Goal: Information Seeking & Learning: Learn about a topic

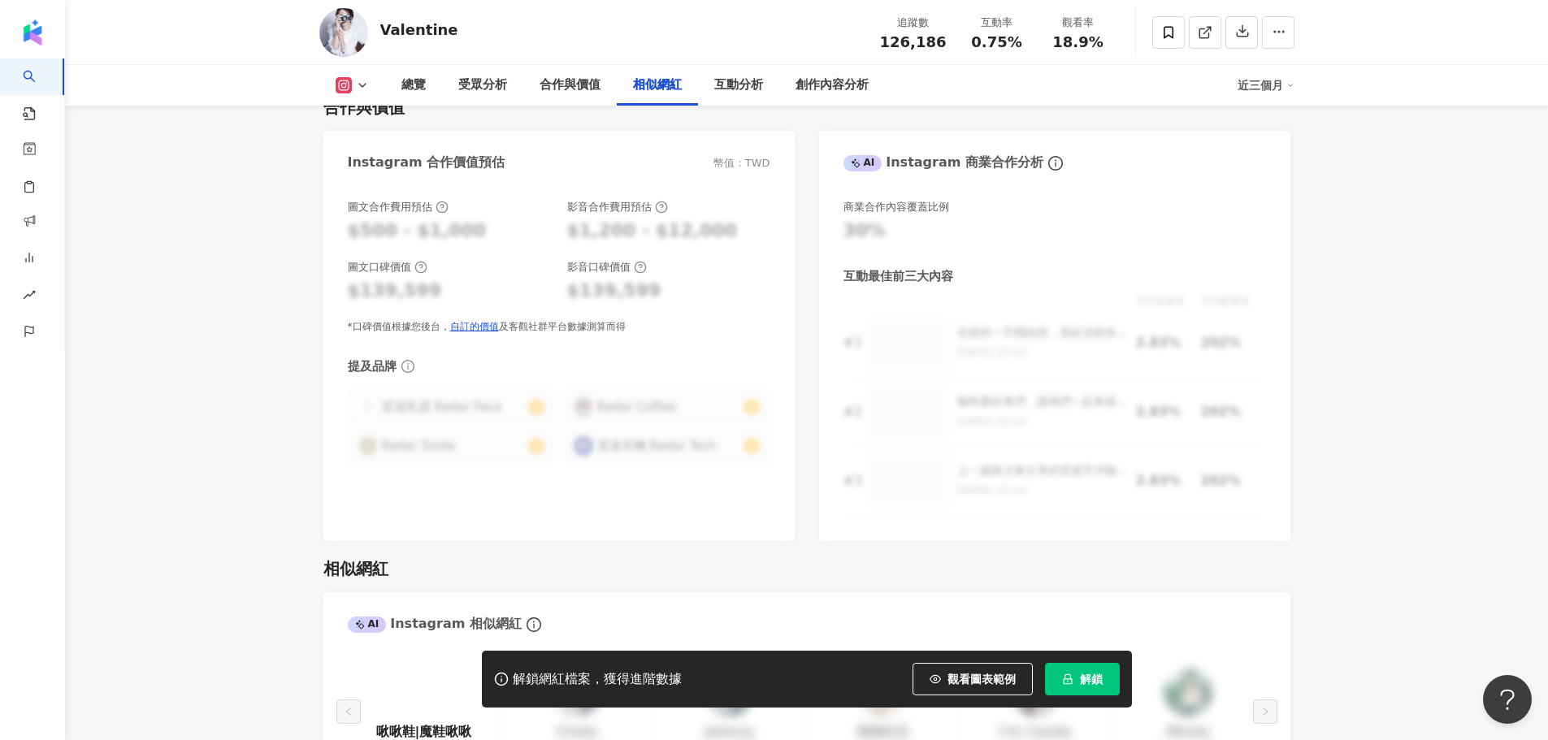
scroll to position [2682, 0]
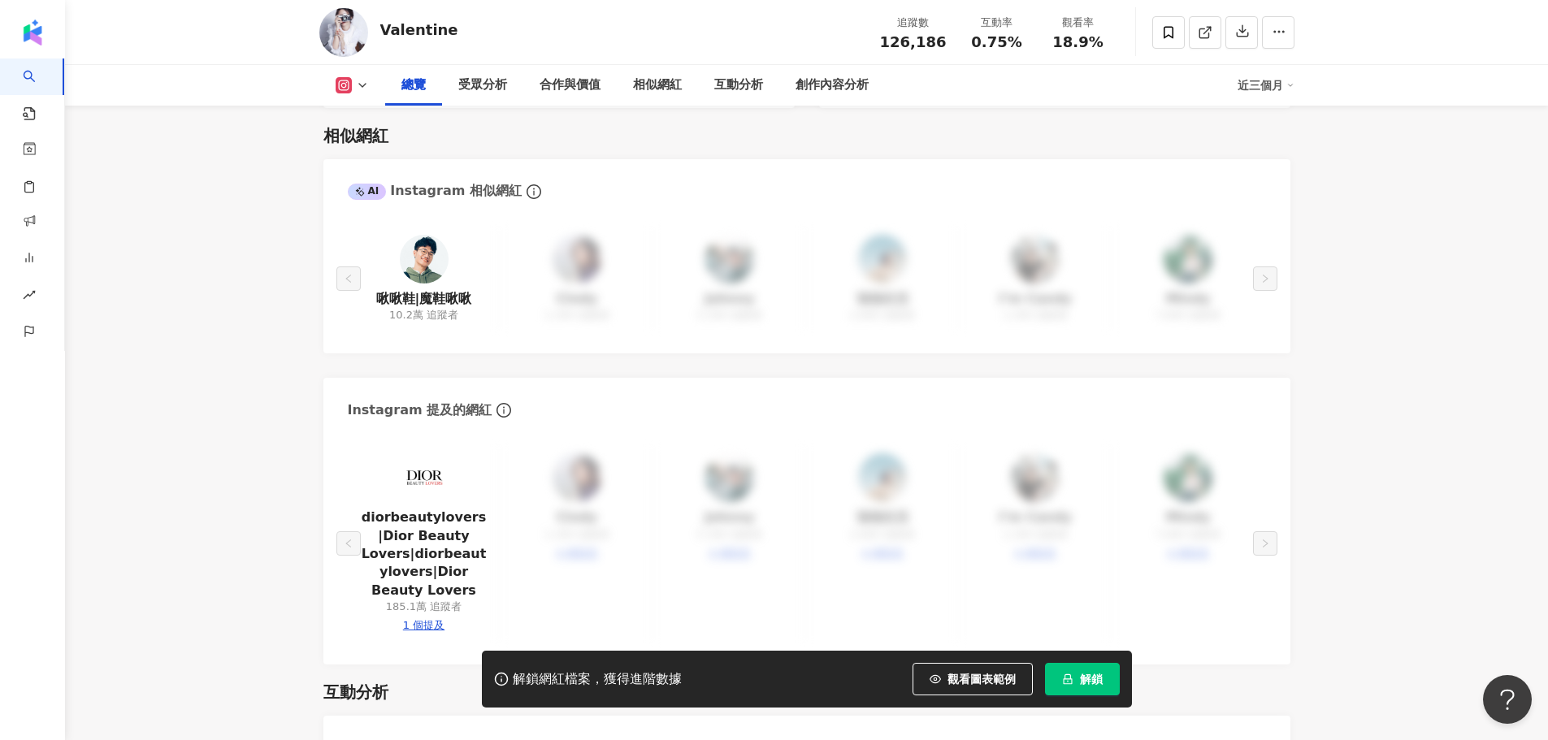
scroll to position [162, 0]
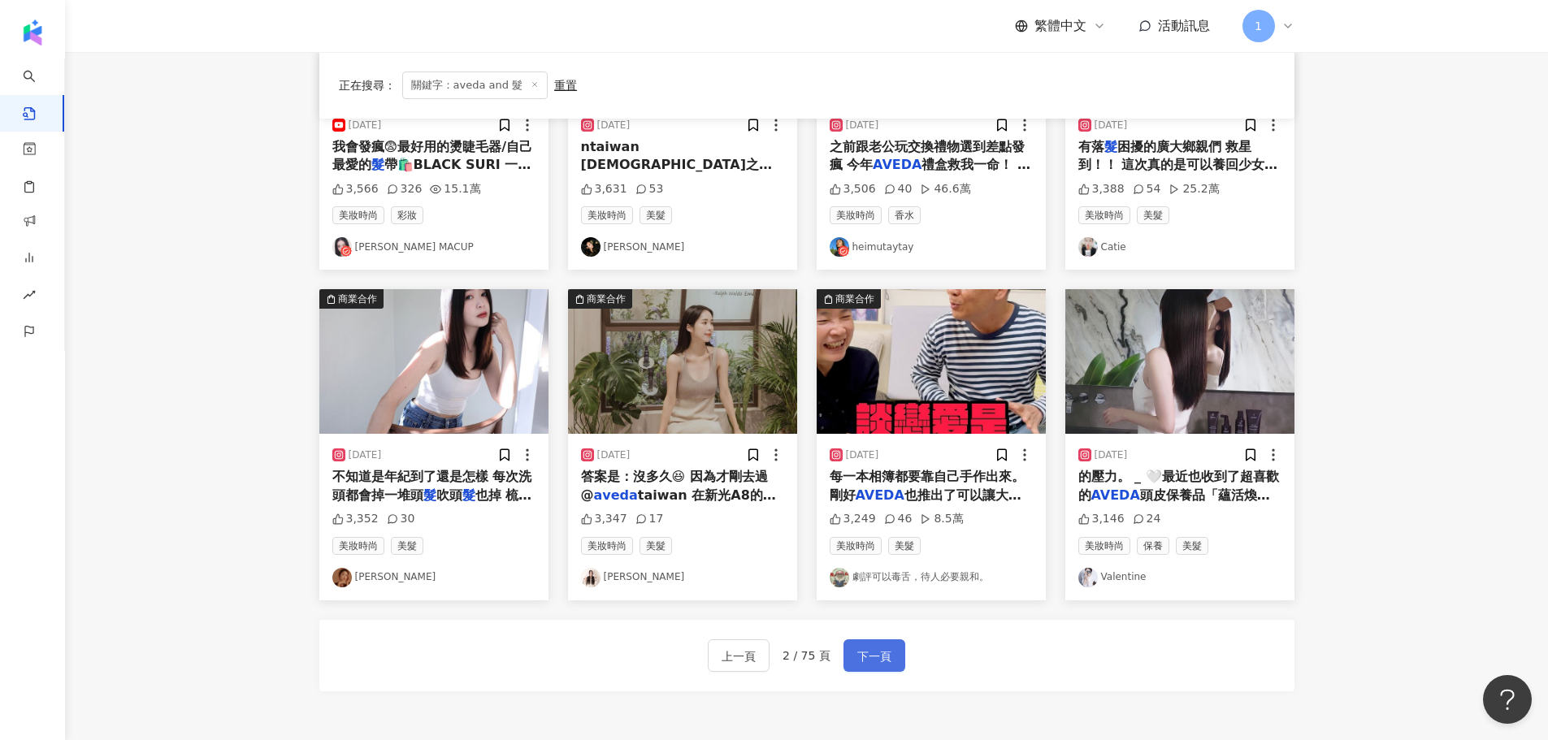
click at [875, 648] on span "下一頁" at bounding box center [874, 657] width 34 height 20
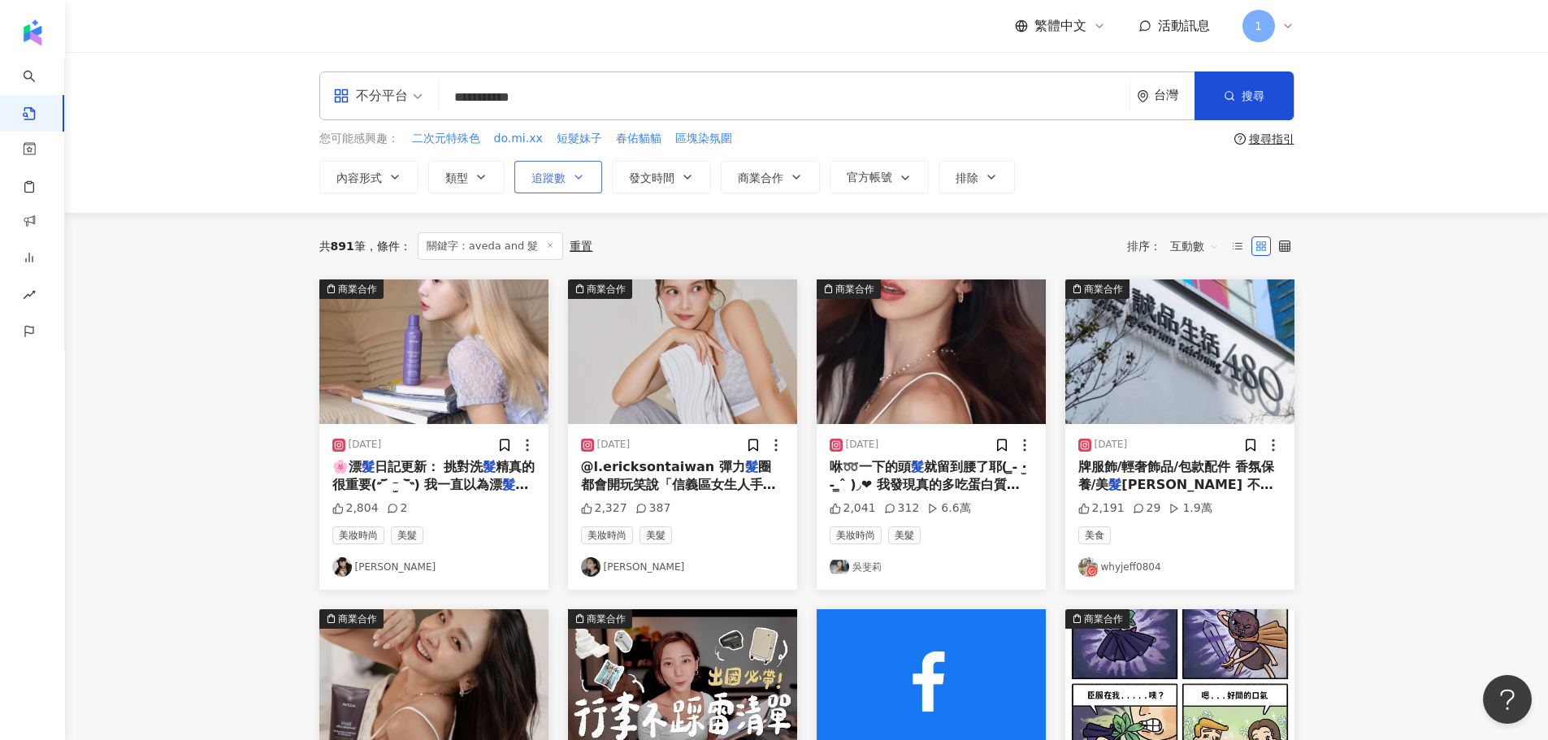
click at [589, 176] on button "追蹤數" at bounding box center [558, 177] width 88 height 33
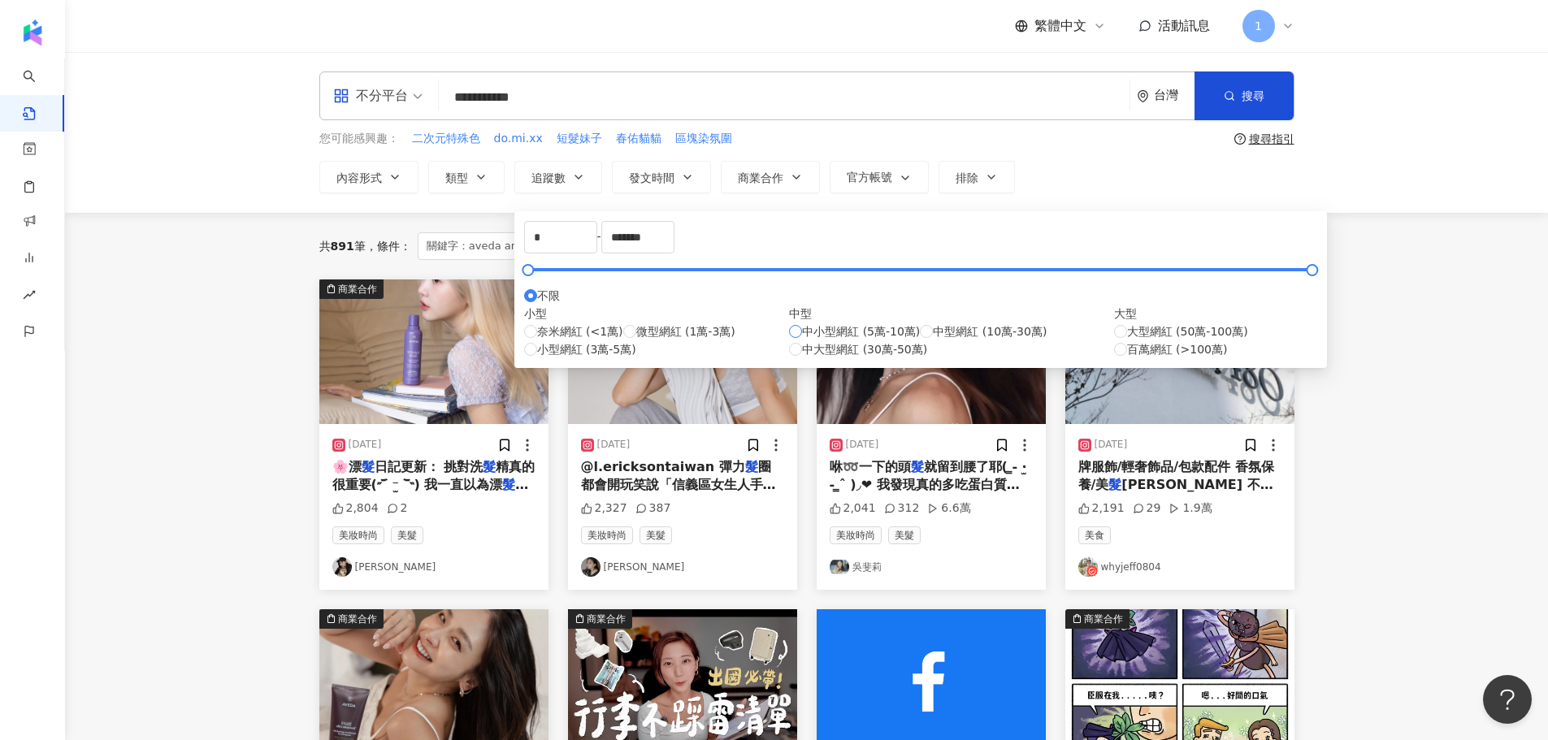
type input "*****"
click at [636, 341] on span "微型網紅 (1萬-3萬)" at bounding box center [685, 332] width 99 height 18
type input "*****"
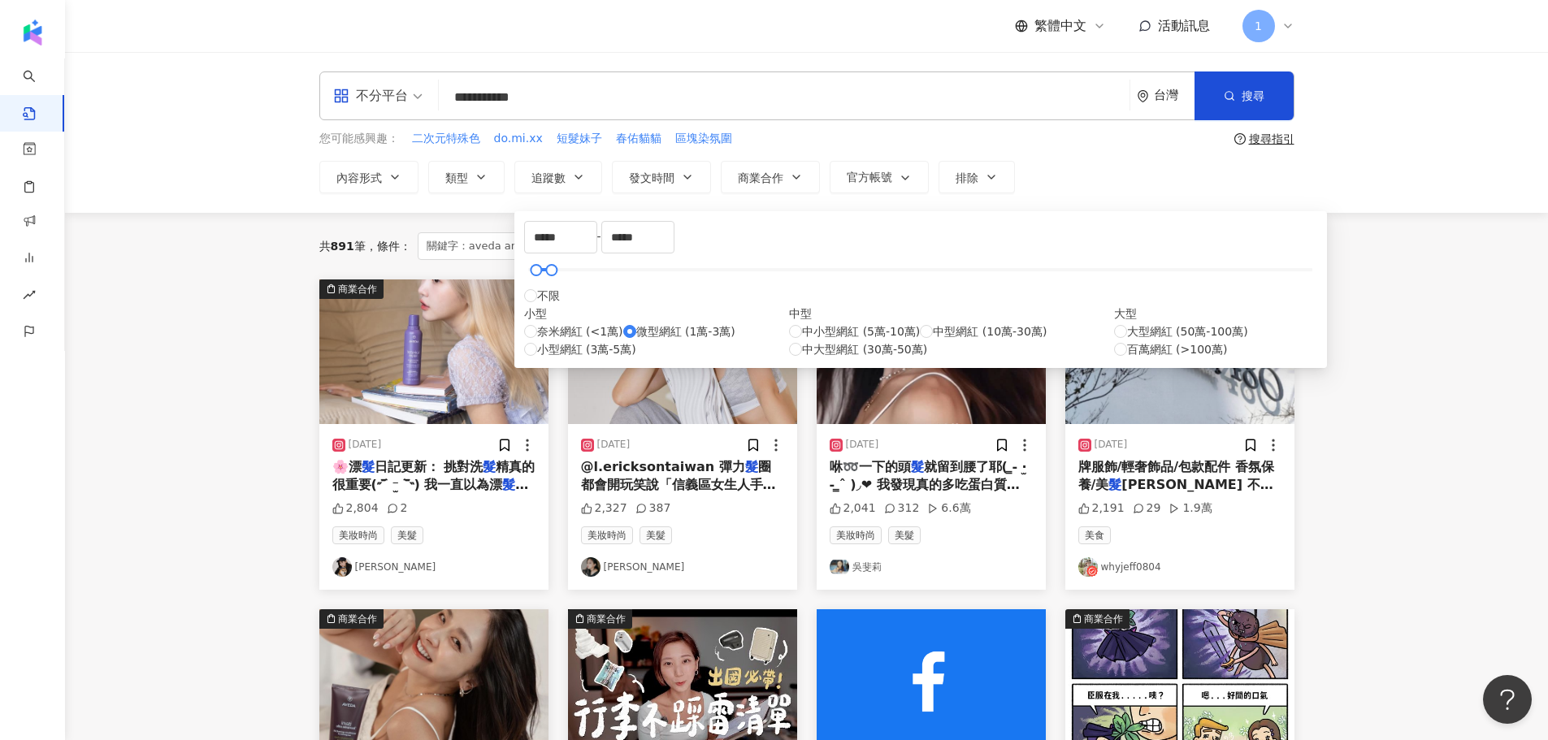
click at [1058, 222] on div "共 891 筆 條件 ： 關鍵字：aveda and 髮 重置 排序： 互動數" at bounding box center [806, 246] width 975 height 67
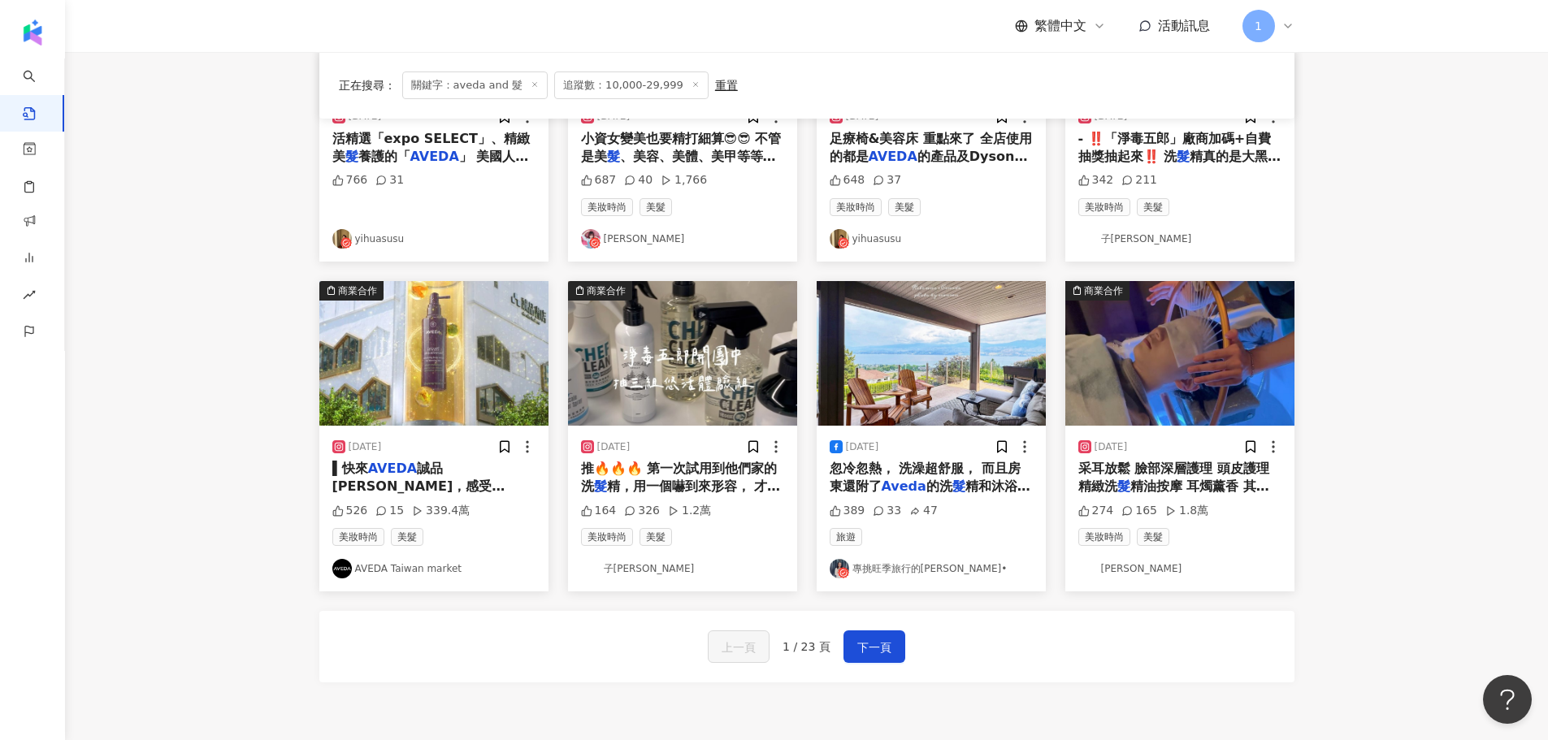
scroll to position [813, 0]
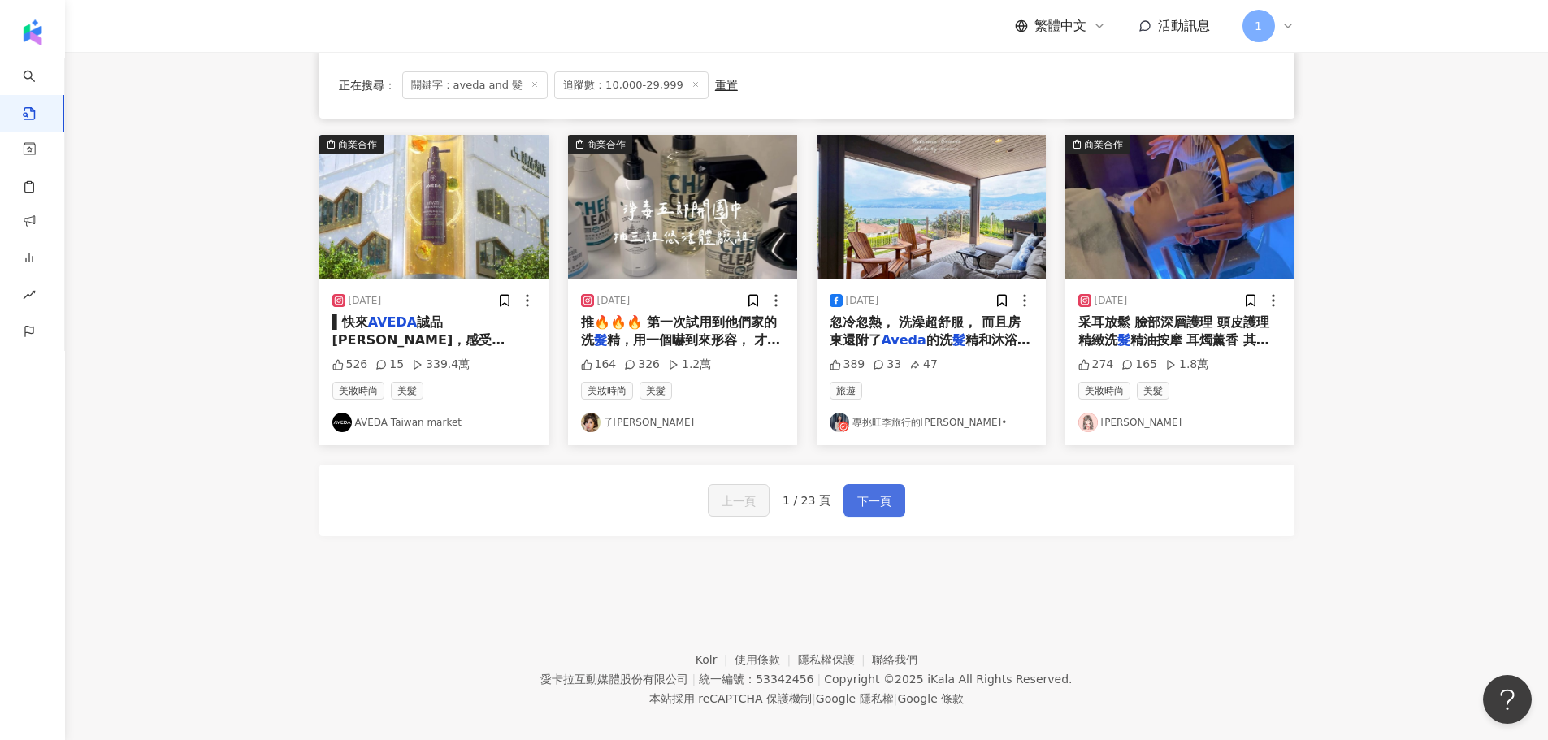
click at [859, 492] on span "下一頁" at bounding box center [874, 502] width 34 height 20
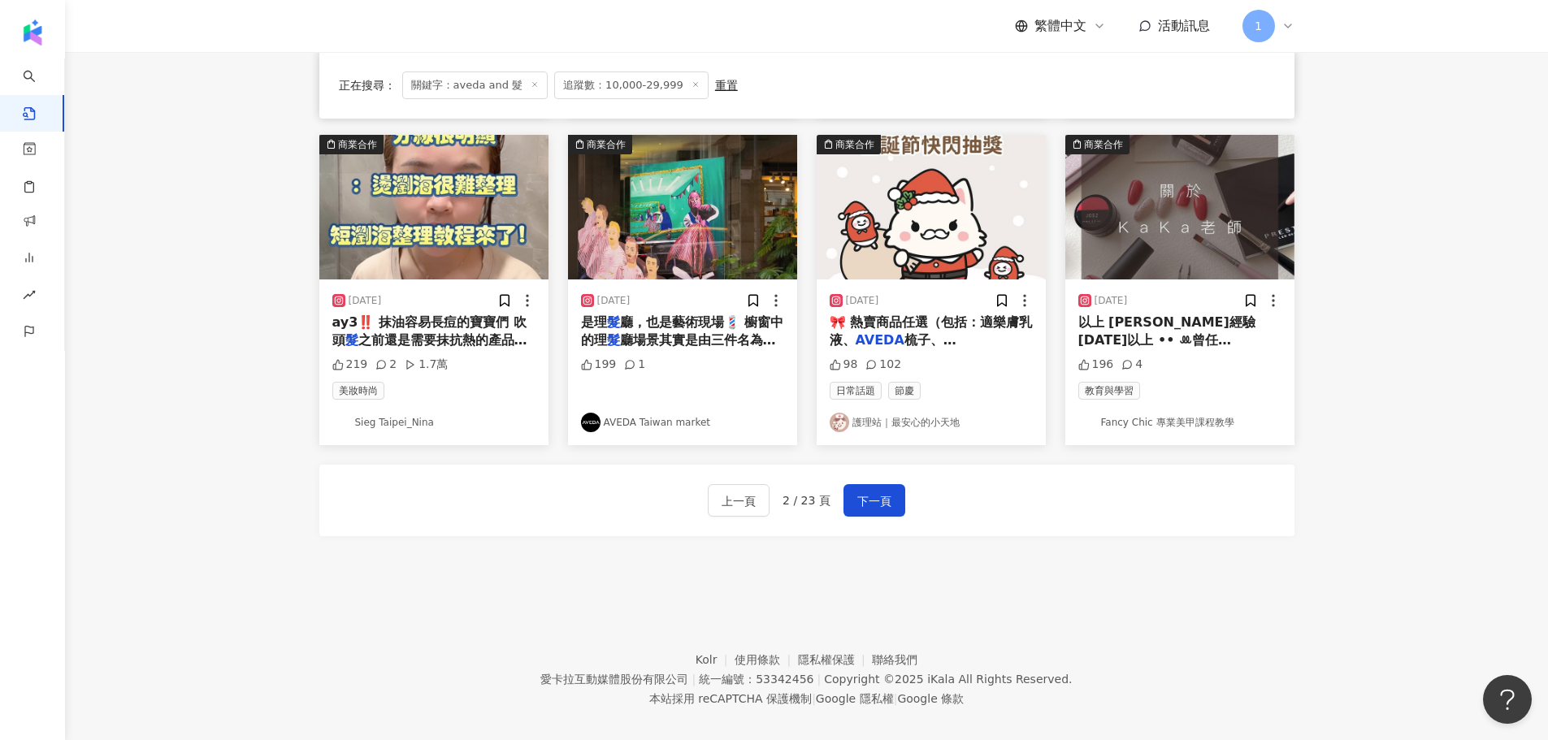
scroll to position [822, 0]
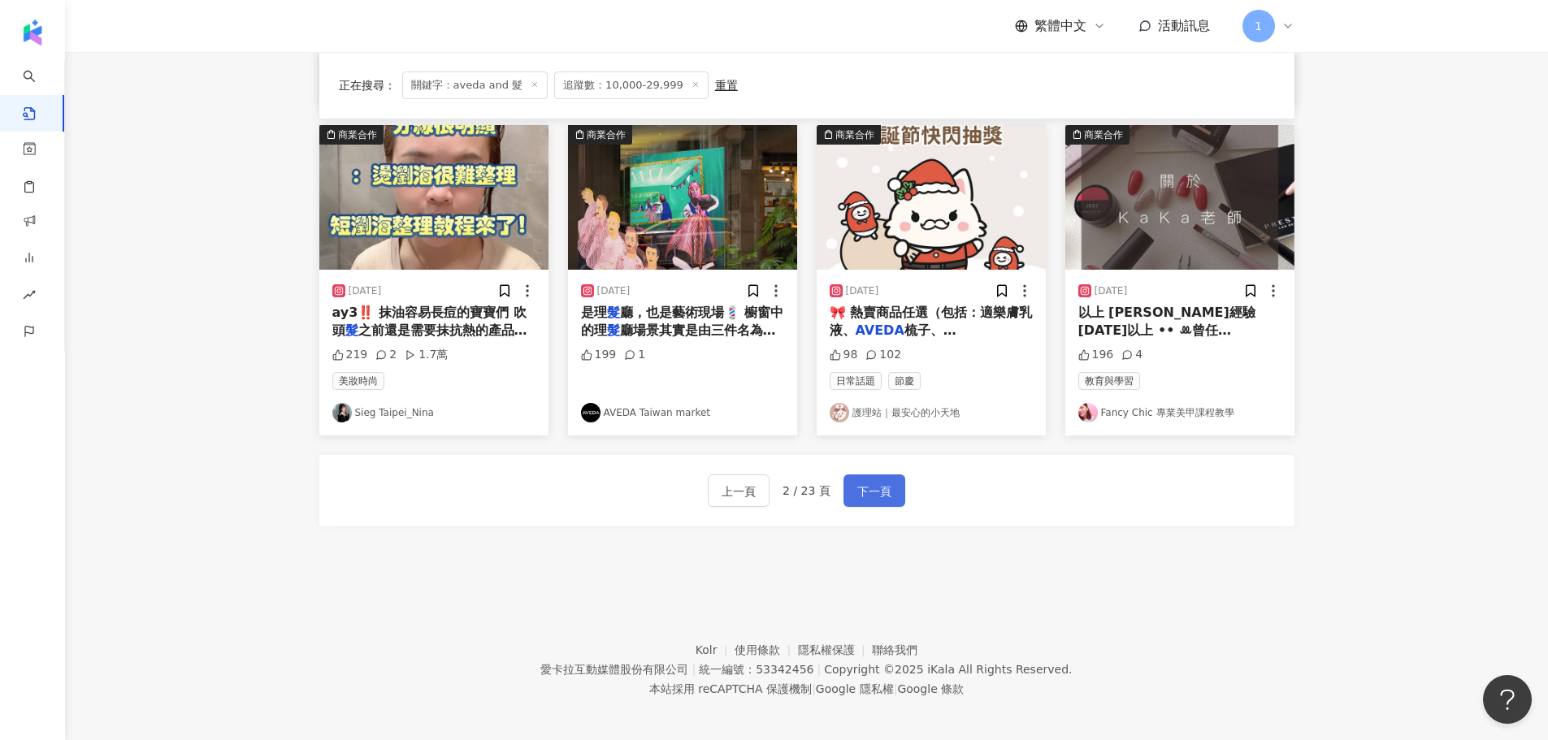
click at [867, 484] on span "下一頁" at bounding box center [874, 492] width 34 height 20
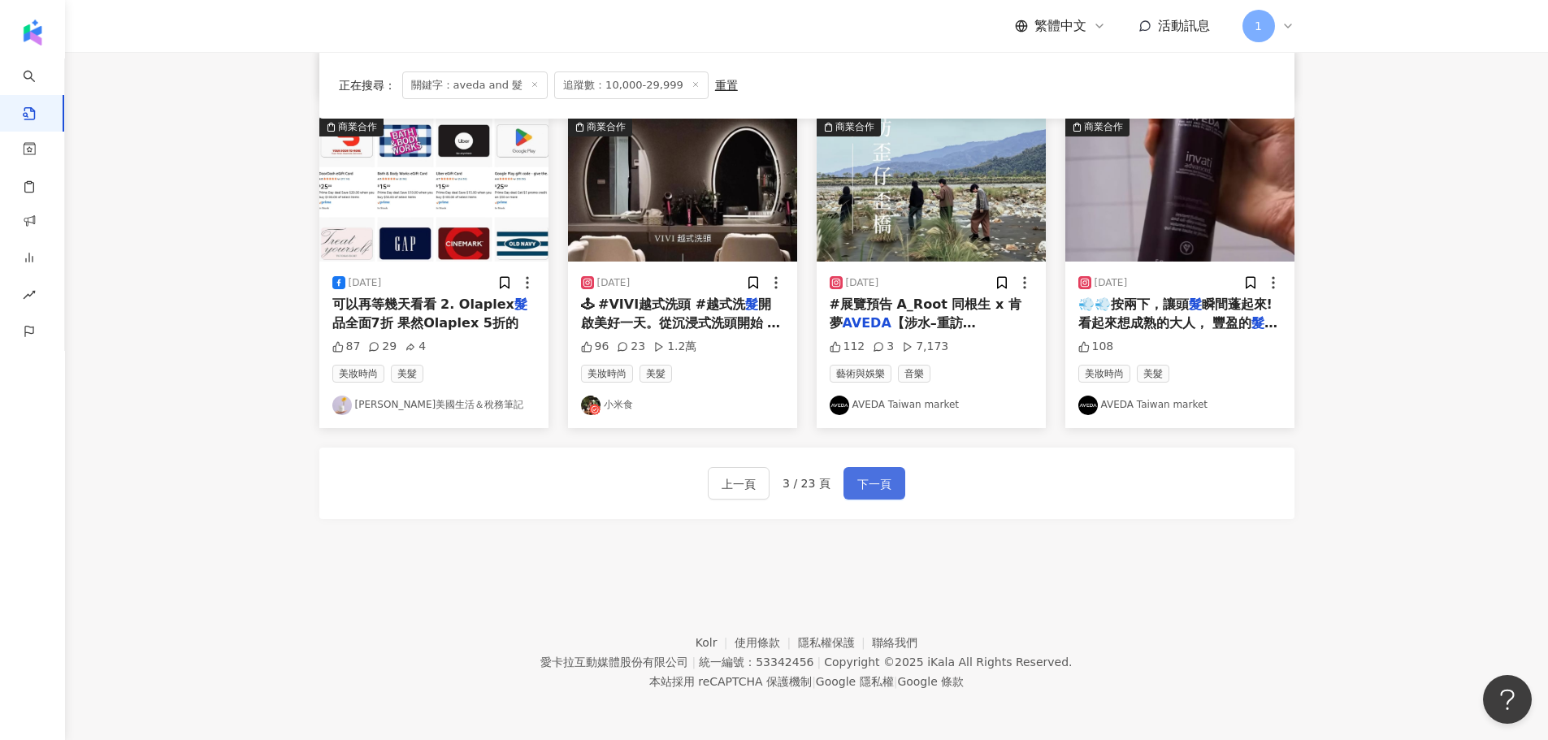
click at [873, 481] on span "下一頁" at bounding box center [874, 485] width 34 height 20
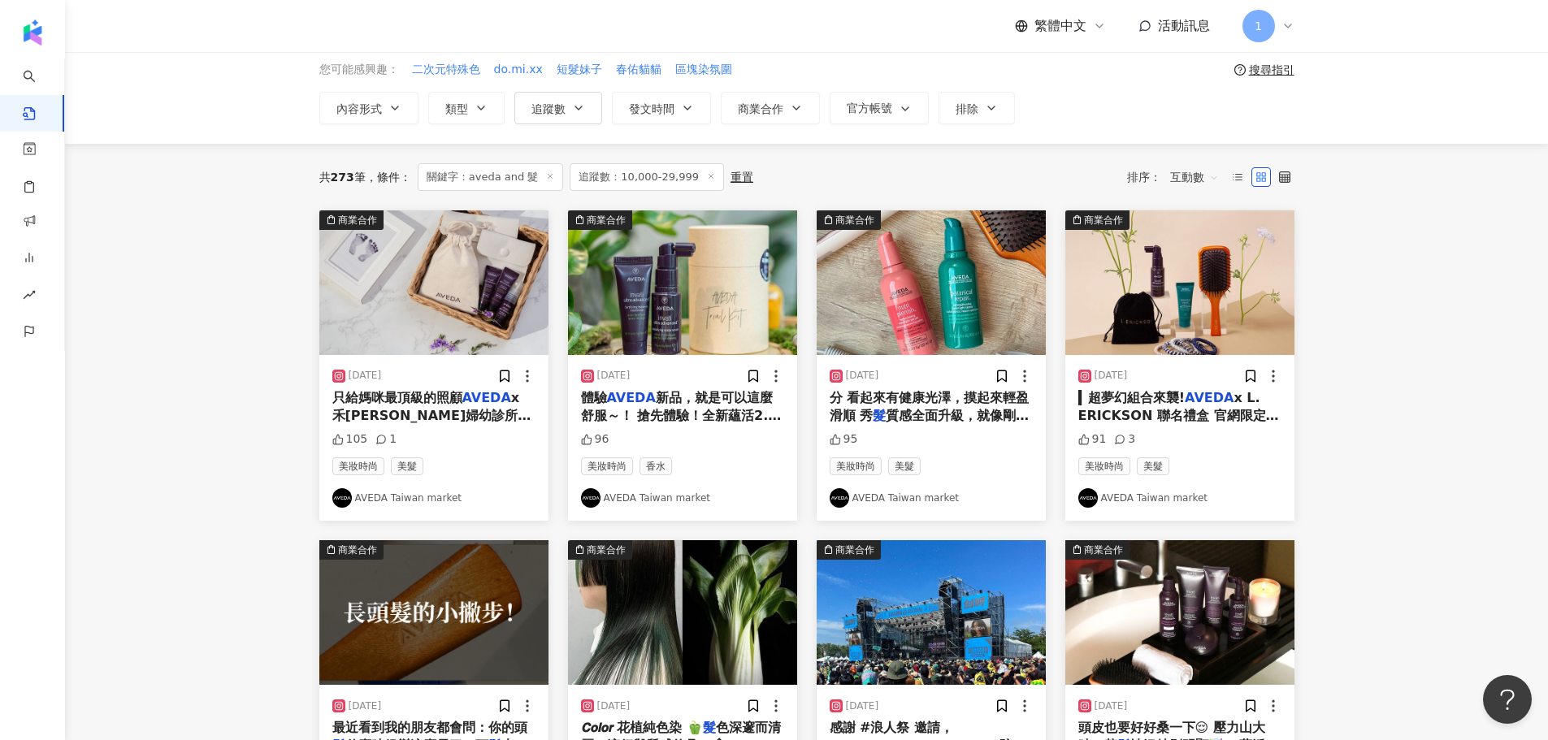
scroll to position [0, 0]
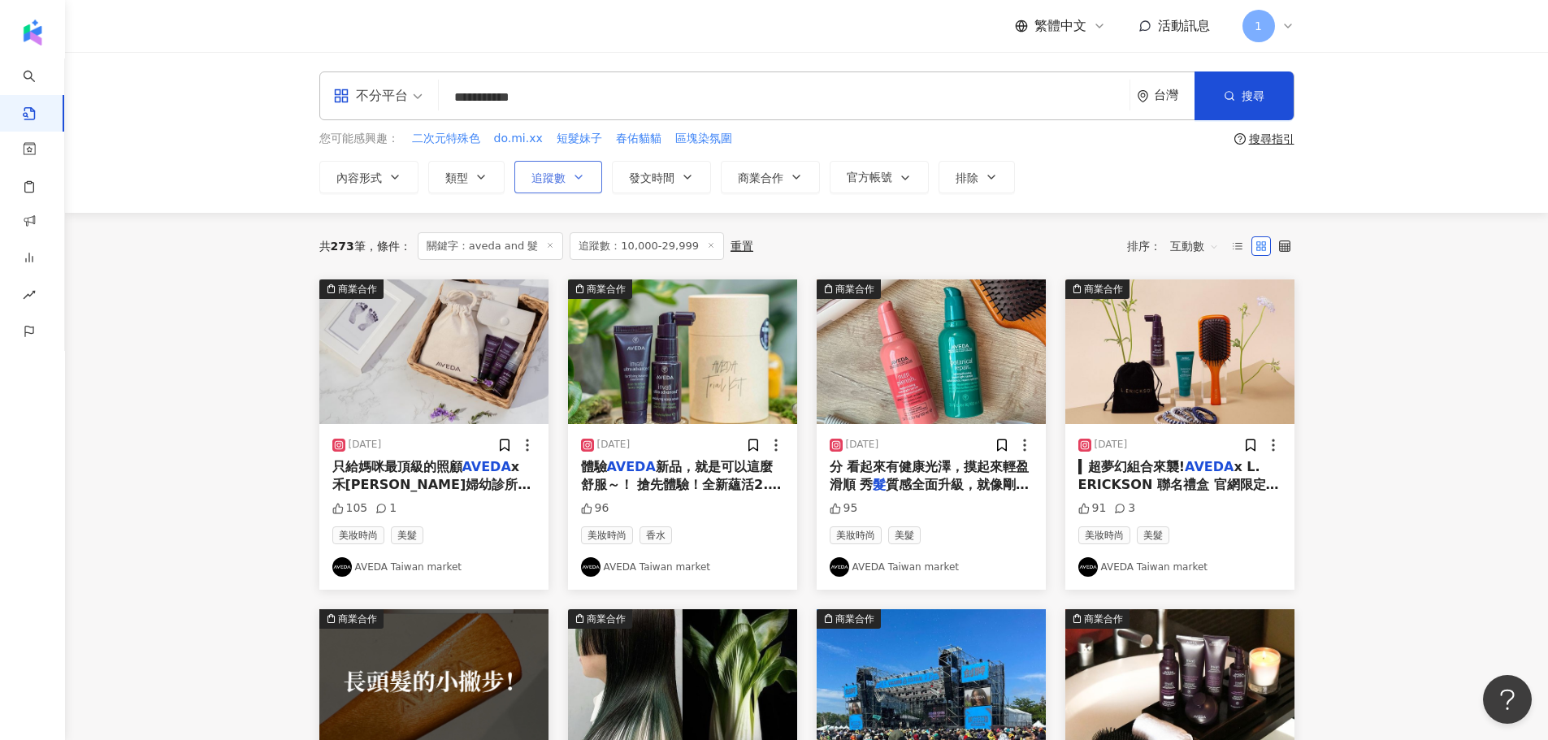
click at [563, 190] on button "追蹤數" at bounding box center [558, 177] width 88 height 33
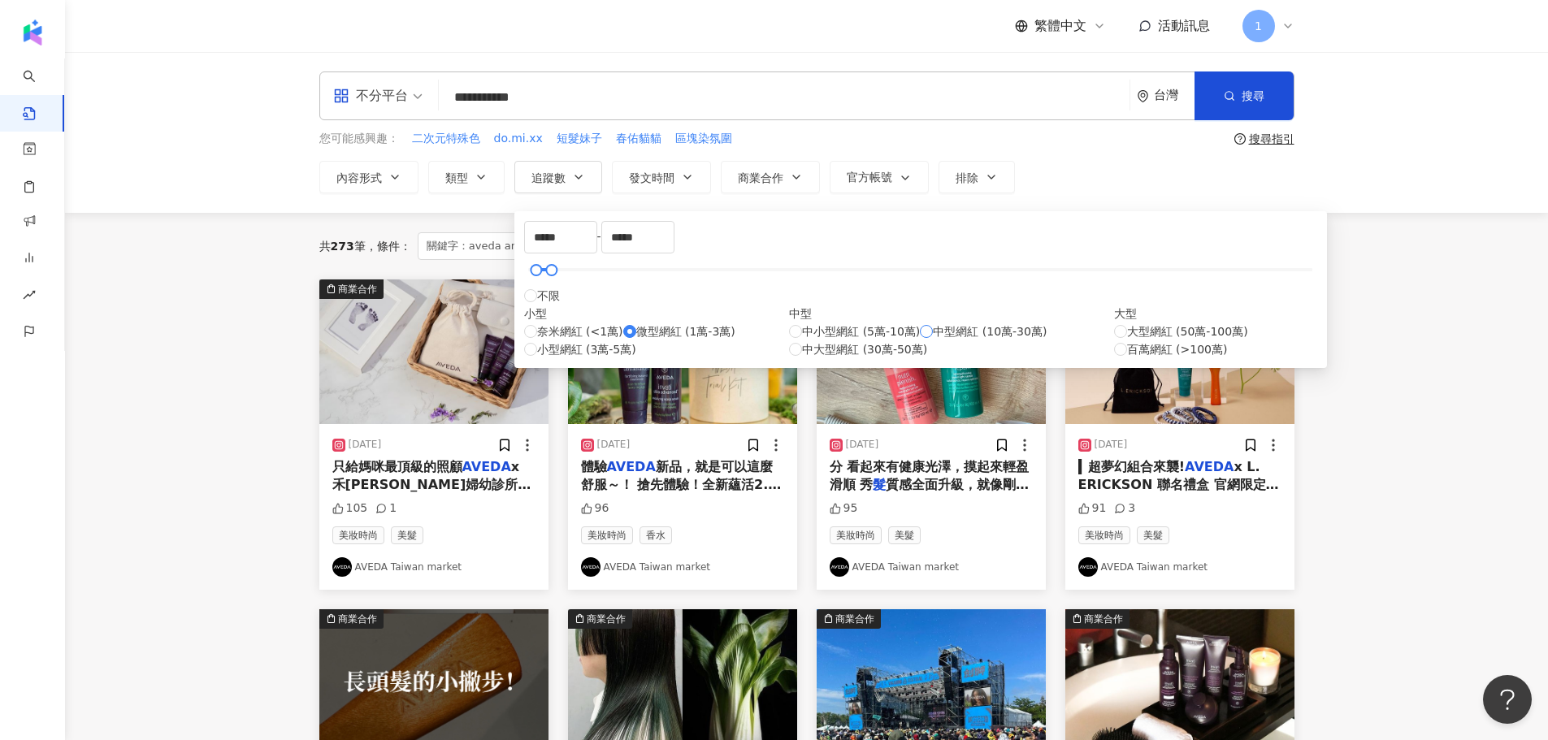
click at [933, 341] on span "中型網紅 (10萬-30萬)" at bounding box center [990, 332] width 114 height 18
type input "******"
click at [802, 341] on span "中小型網紅 (5萬-10萬)" at bounding box center [861, 332] width 118 height 18
type input "*****"
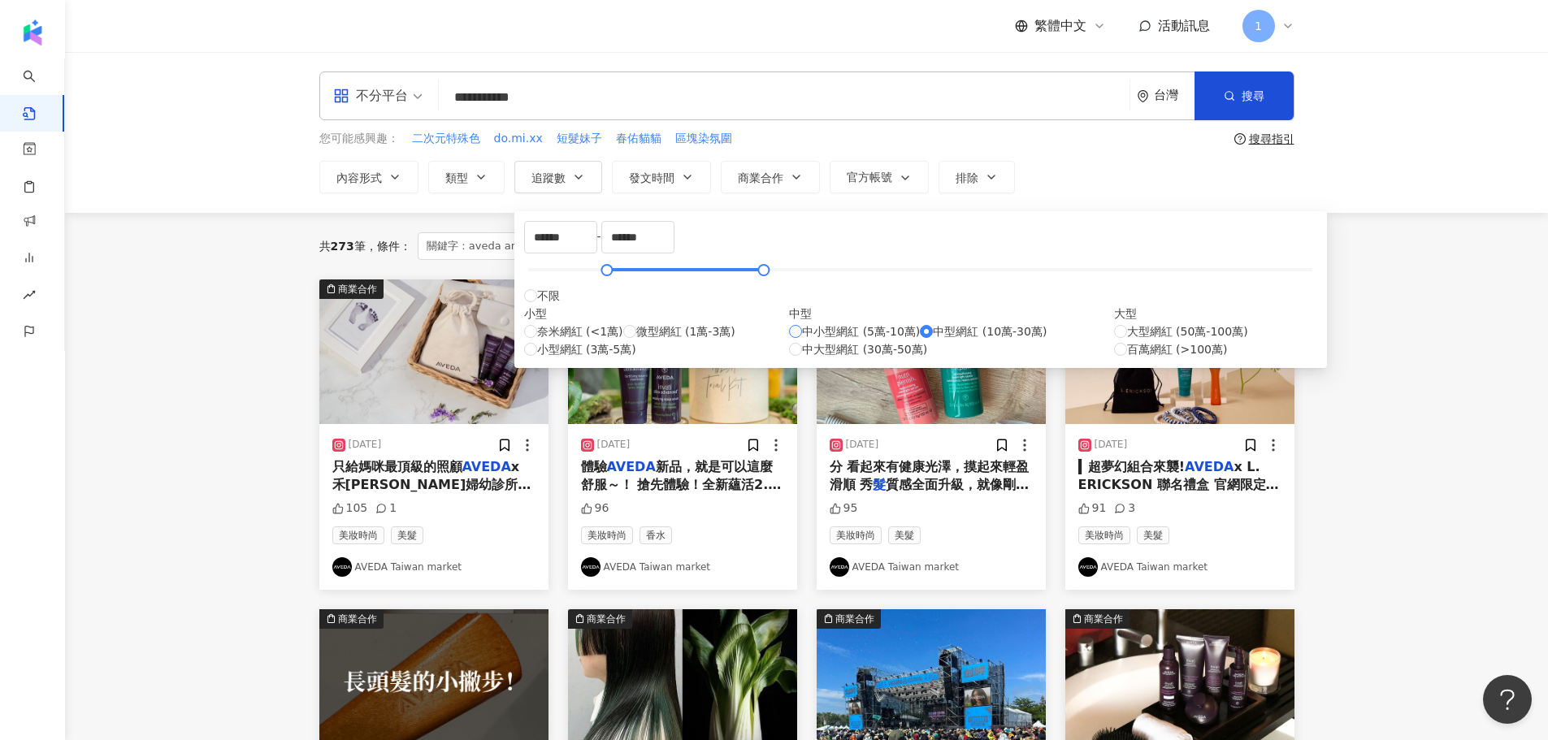
type input "*****"
click at [1073, 209] on div "**********" at bounding box center [806, 132] width 1483 height 161
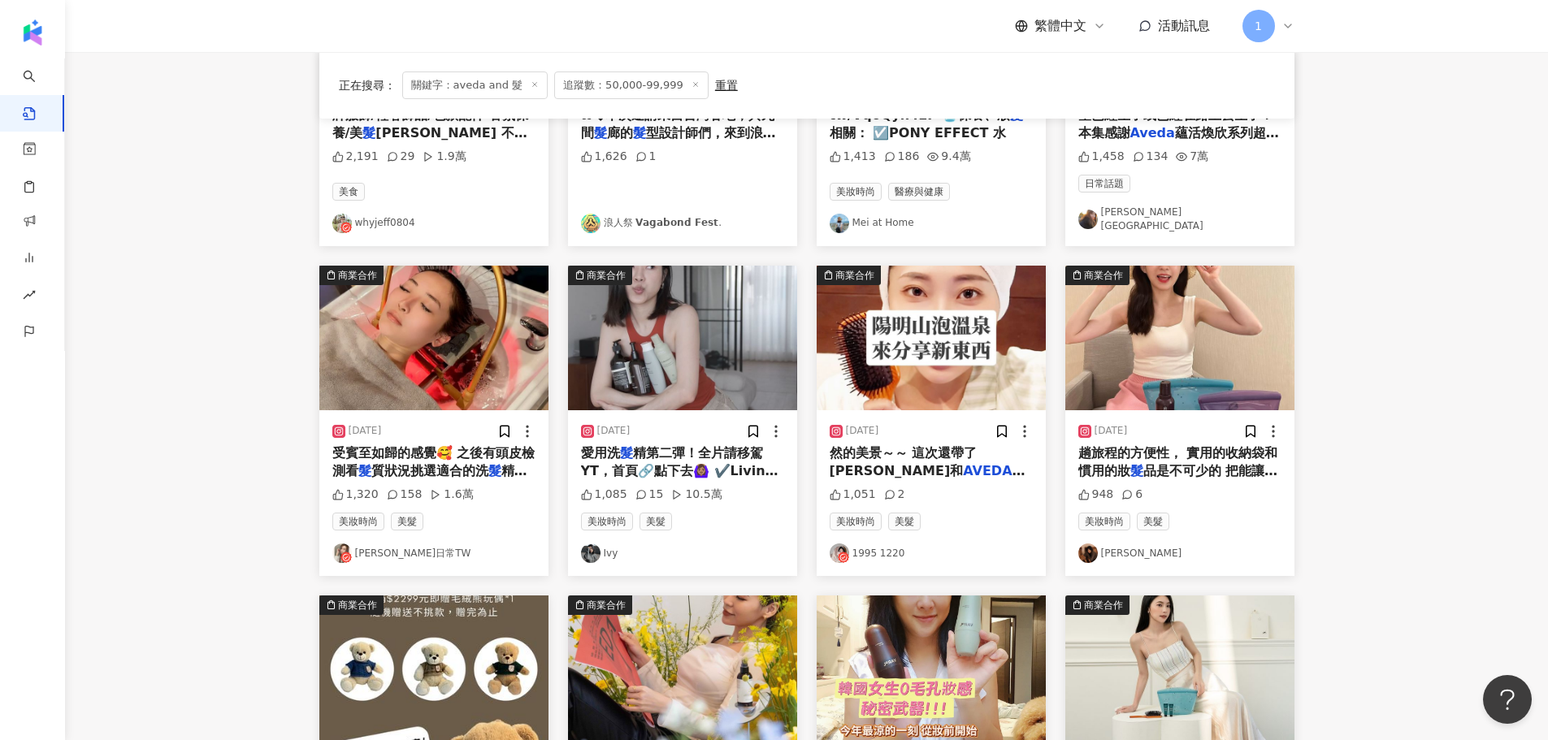
scroll to position [406, 0]
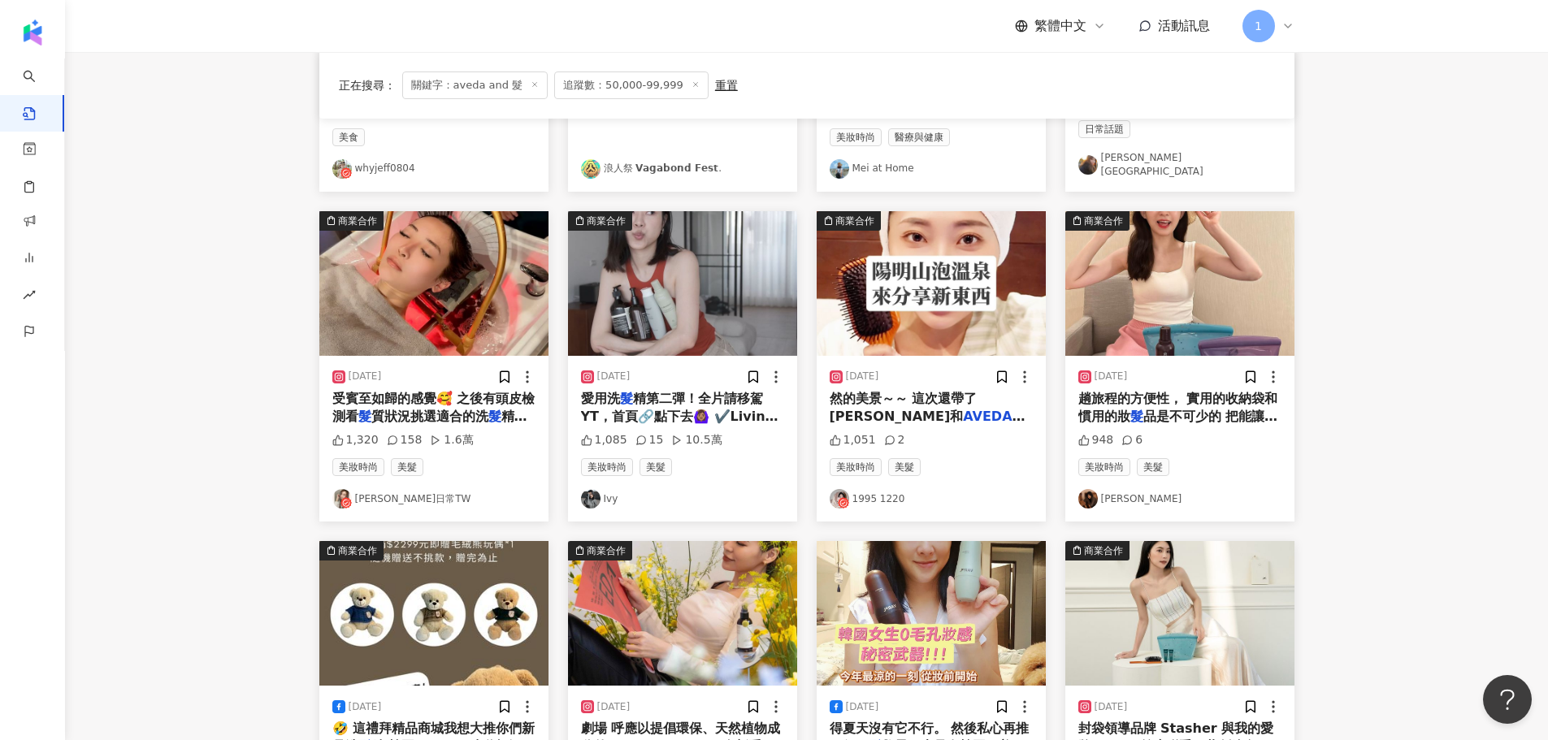
click at [603, 493] on link "Ivy" at bounding box center [682, 499] width 203 height 20
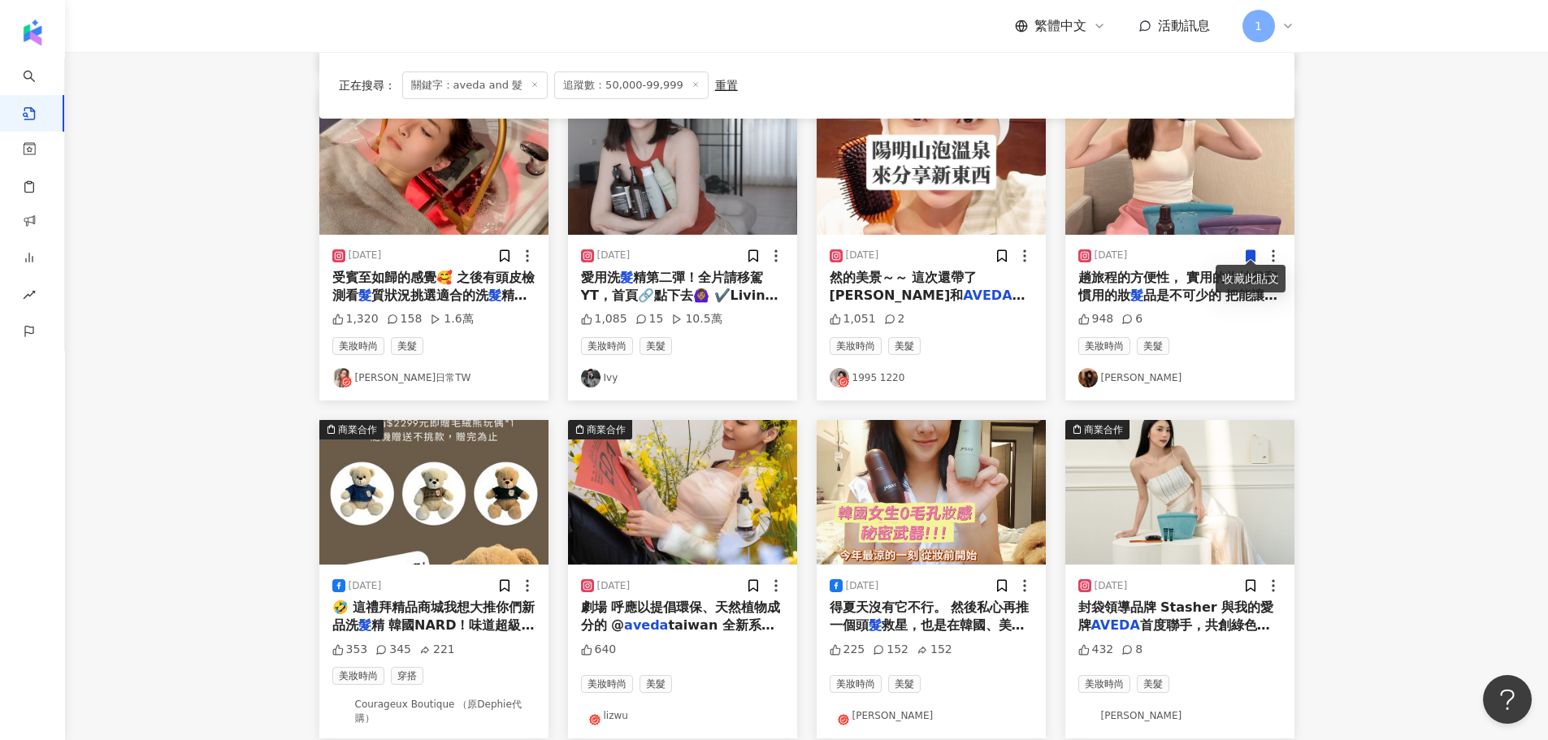
scroll to position [650, 0]
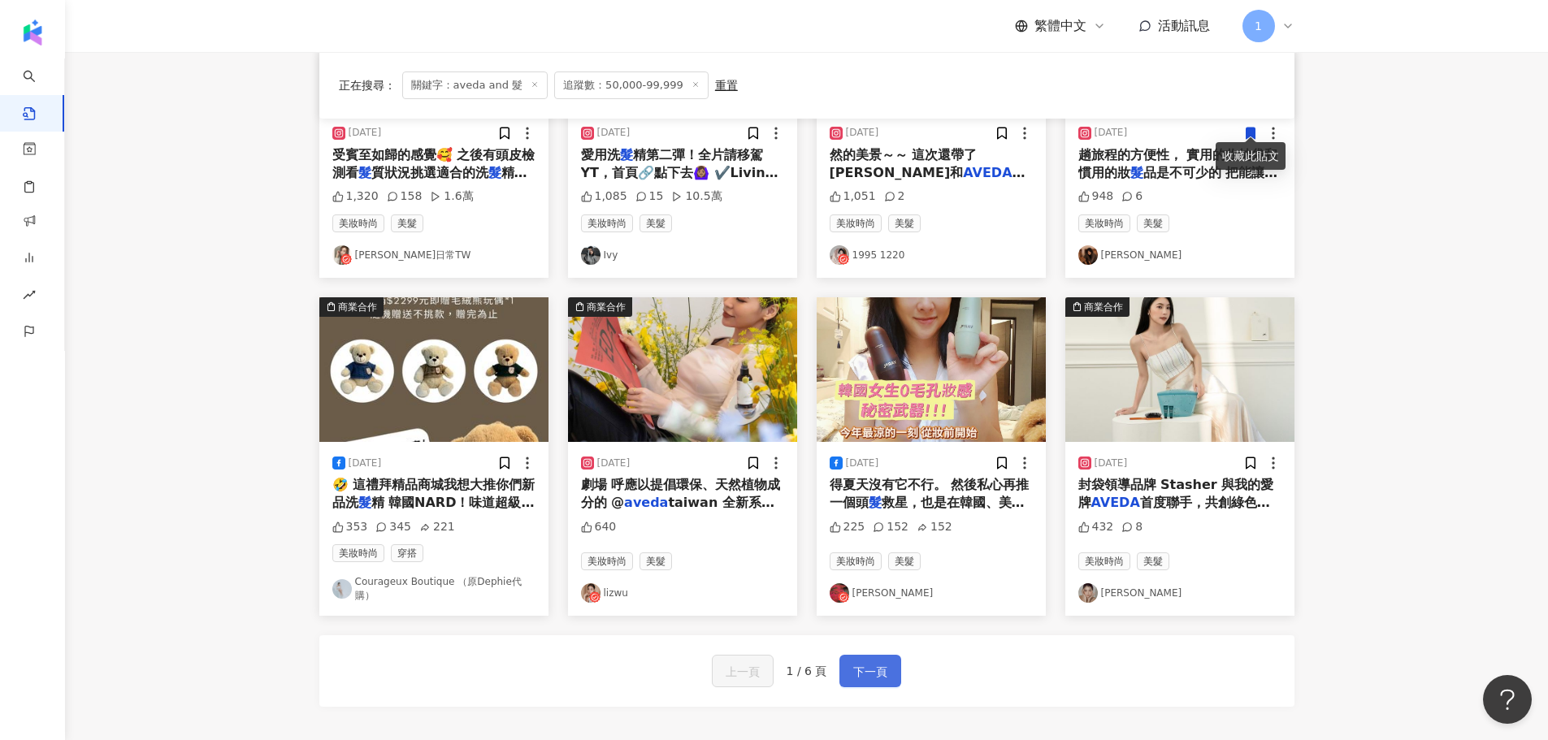
click at [862, 662] on span "下一頁" at bounding box center [870, 672] width 34 height 20
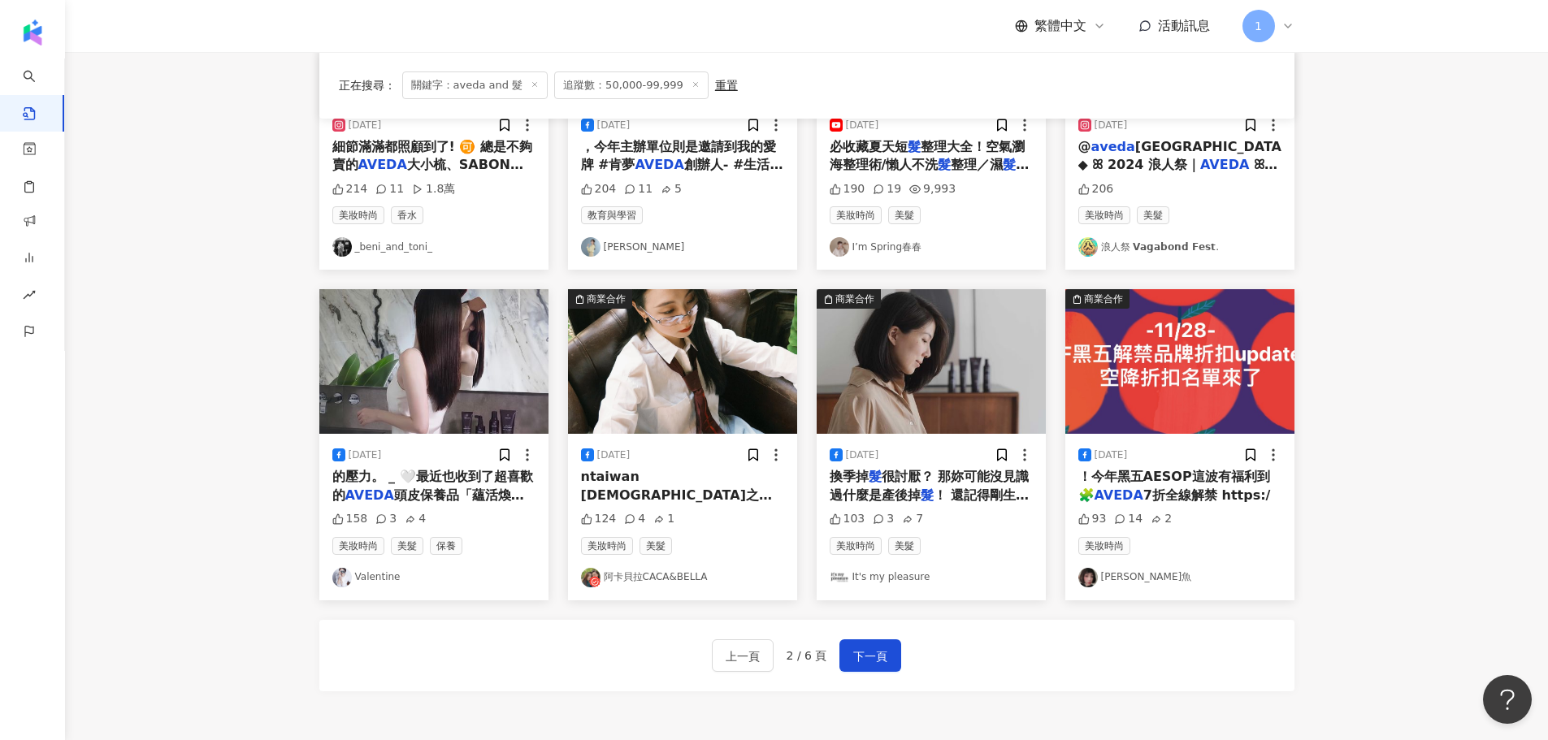
click at [888, 576] on link "It's my pleasure" at bounding box center [931, 578] width 203 height 20
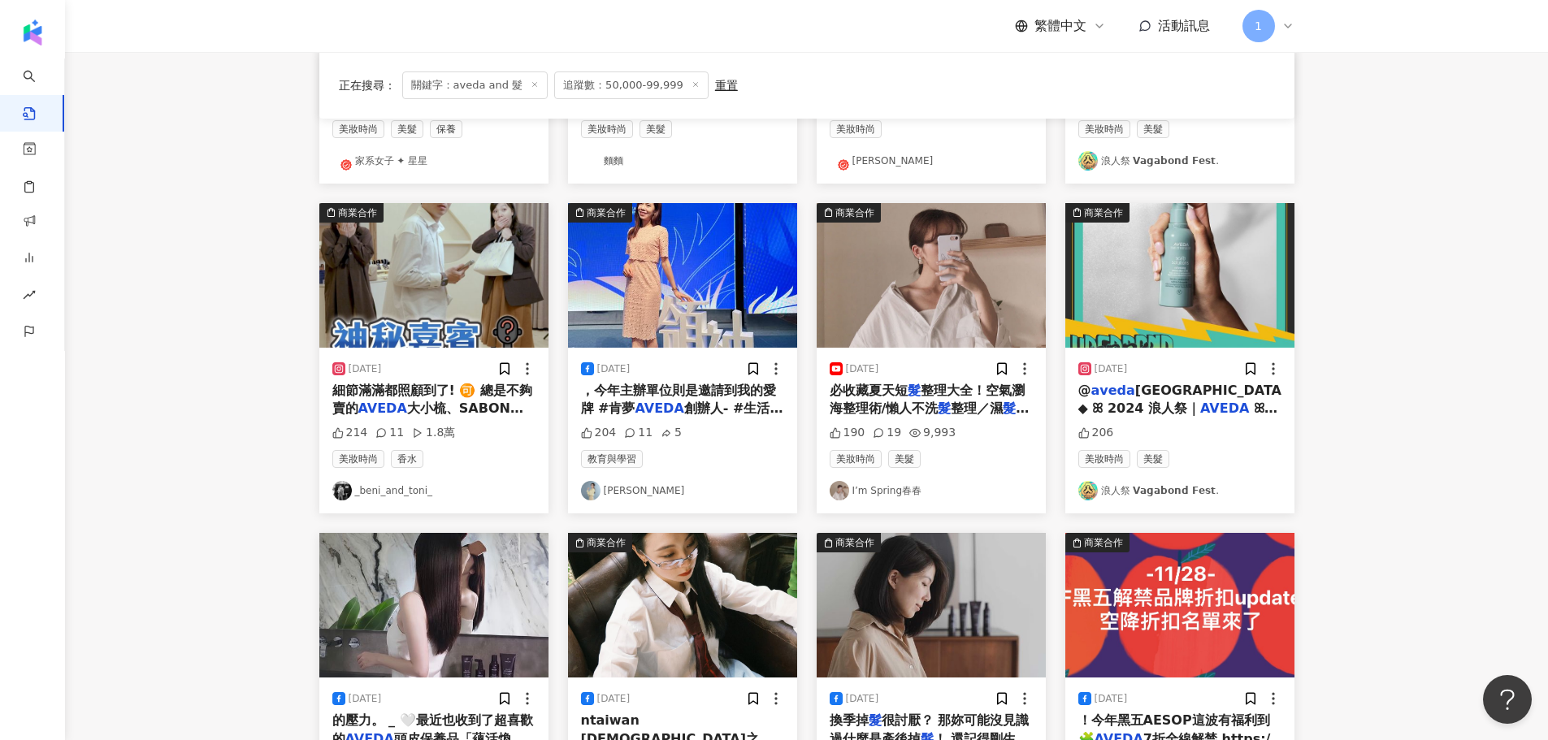
scroll to position [81, 0]
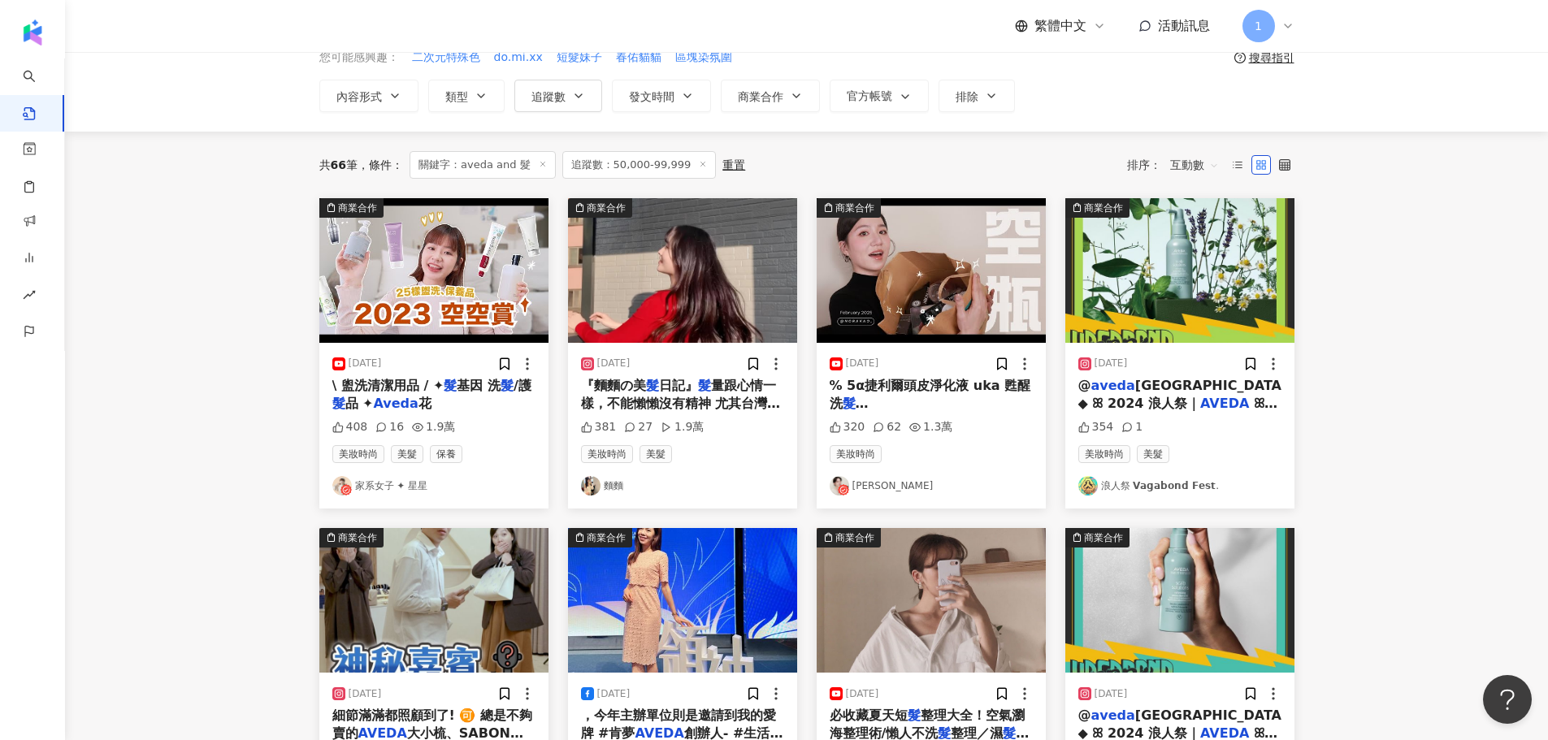
click at [883, 485] on link "Nora 諾菈" at bounding box center [931, 486] width 203 height 20
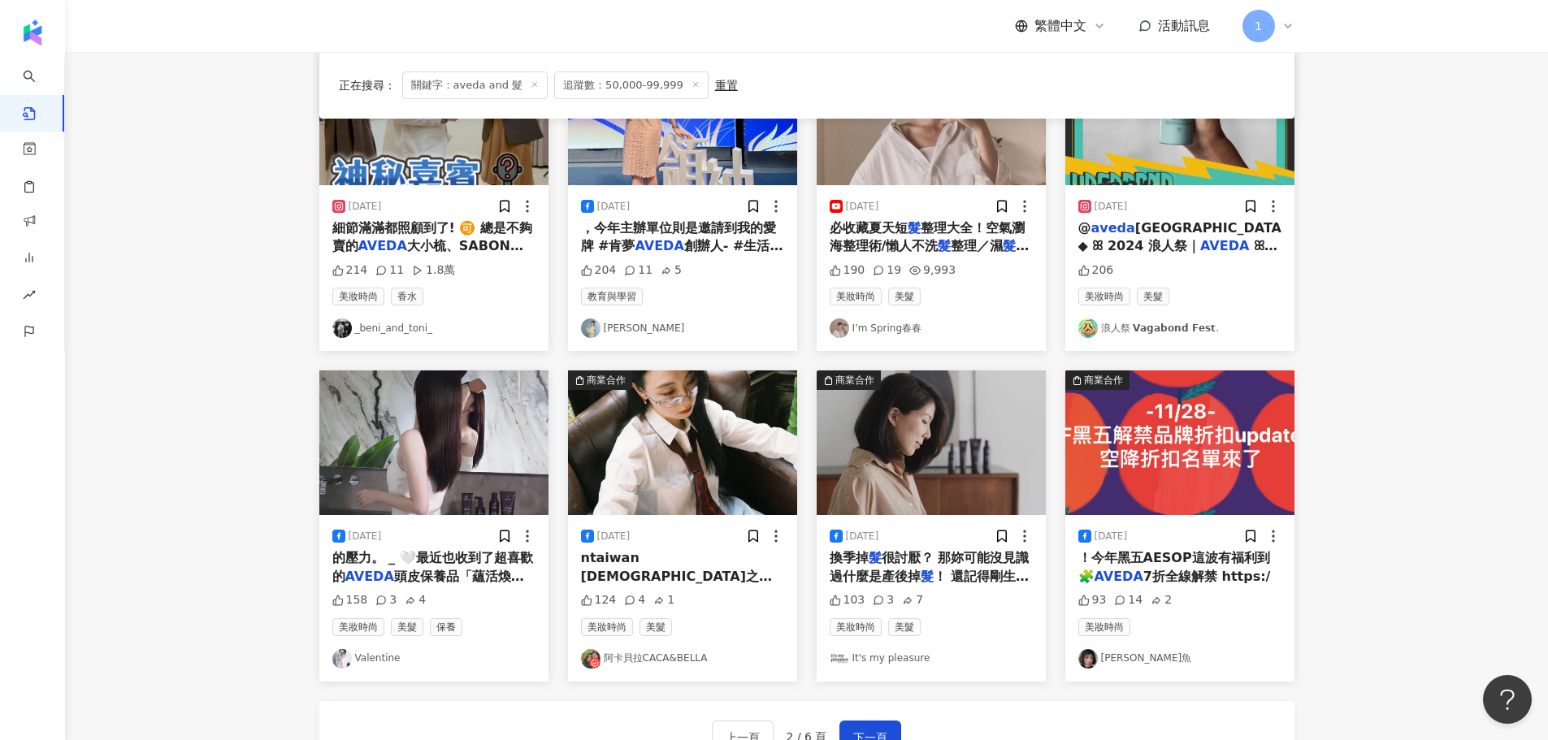
scroll to position [822, 0]
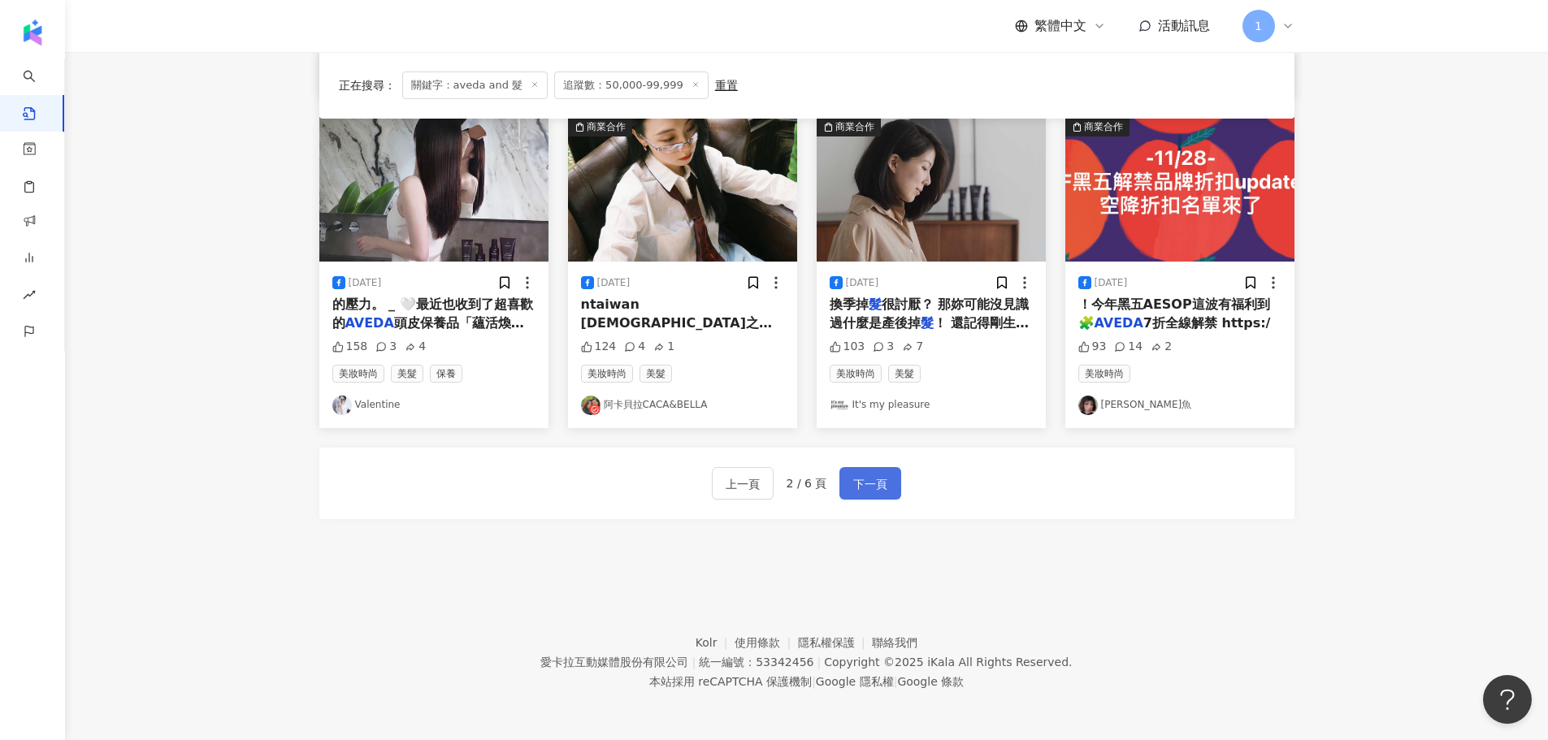
click at [873, 491] on span "下一頁" at bounding box center [870, 485] width 34 height 20
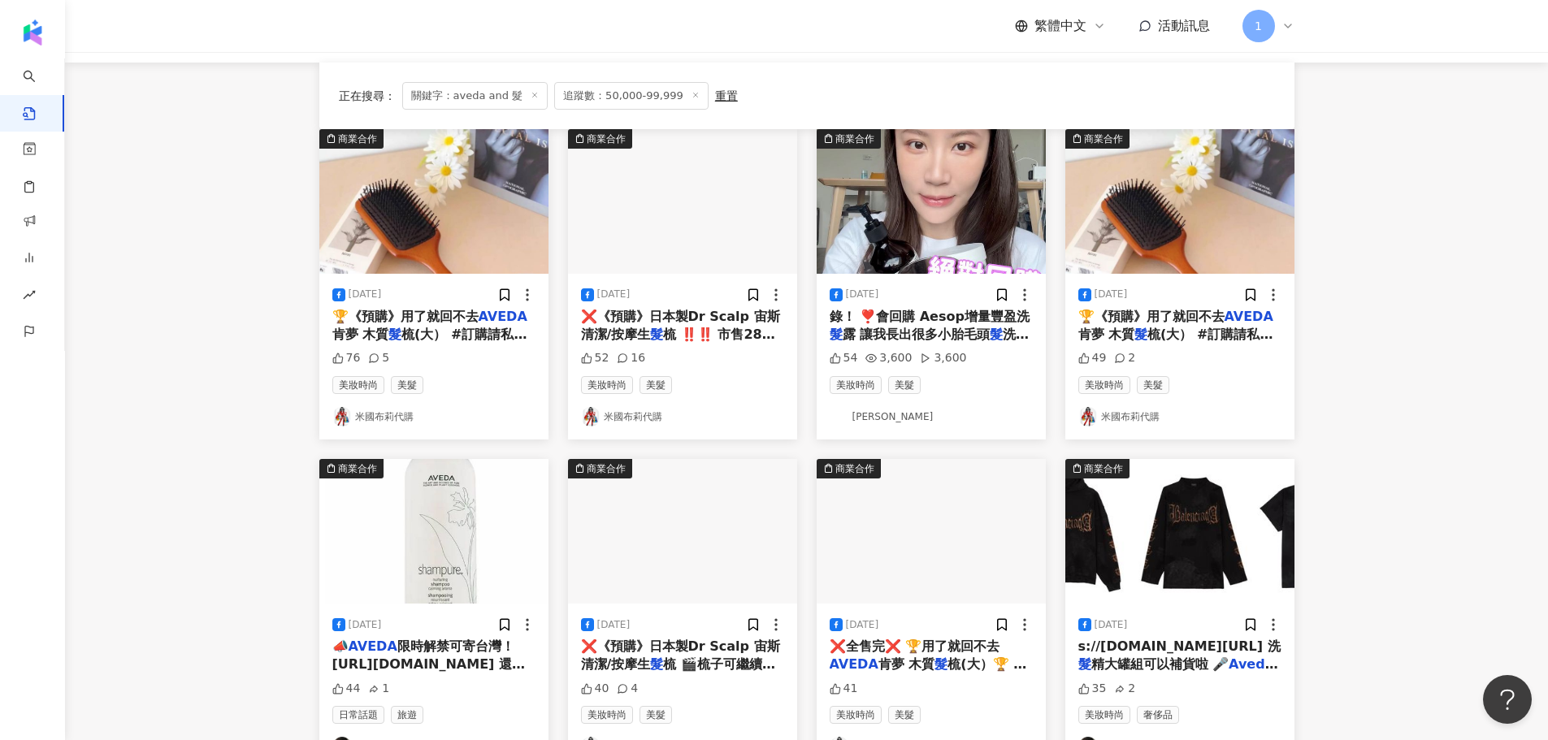
scroll to position [163, 0]
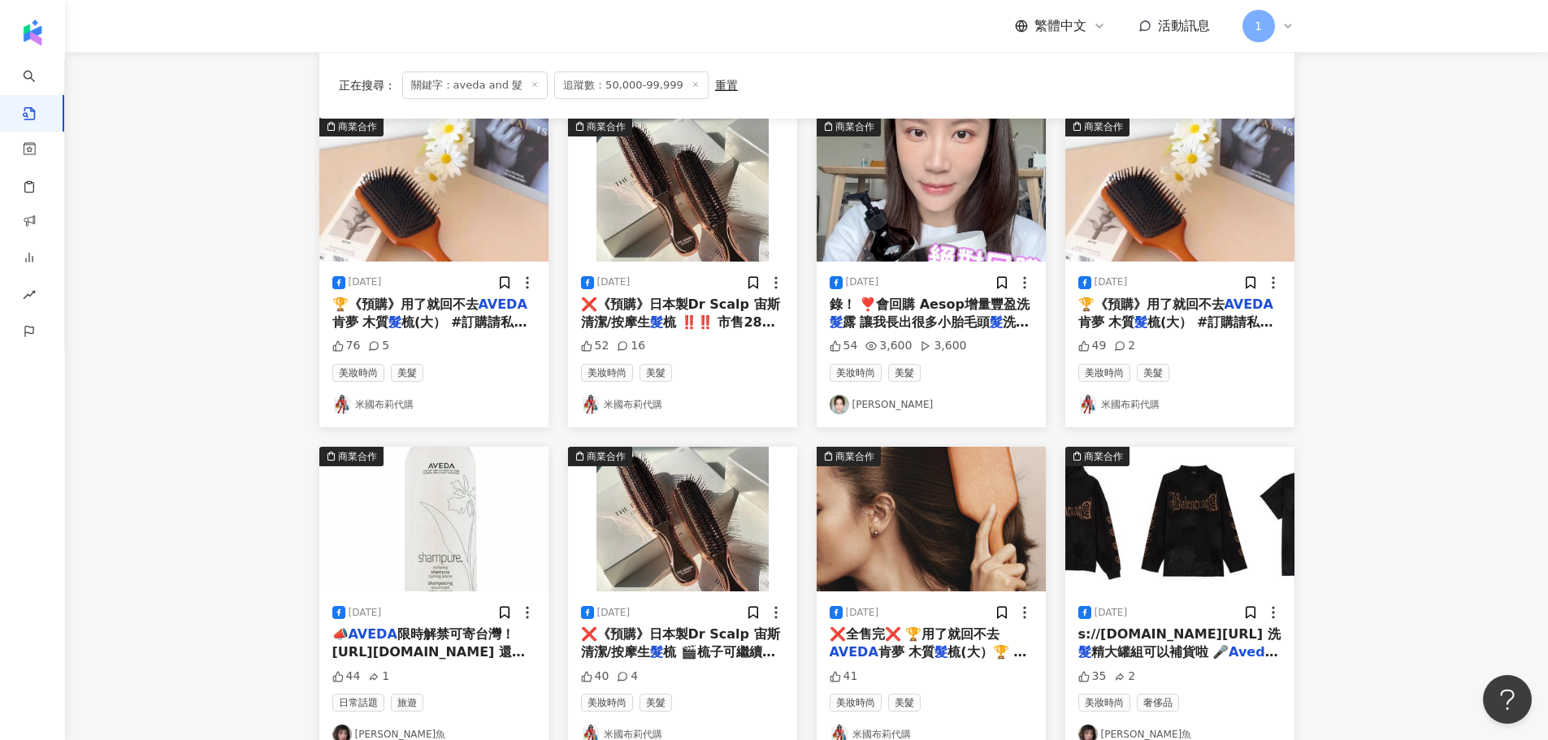
click at [842, 406] on img at bounding box center [840, 405] width 20 height 20
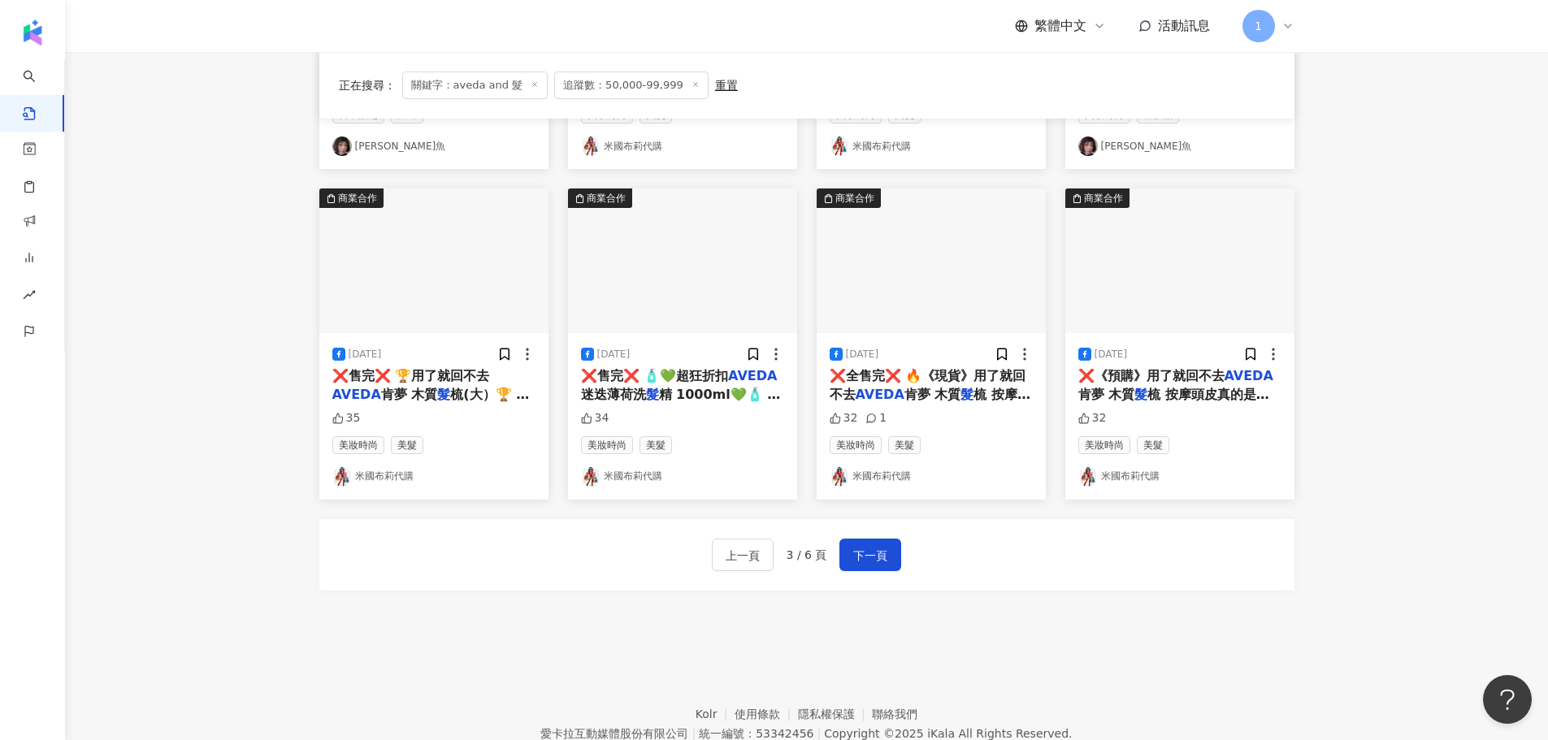
scroll to position [813, 0]
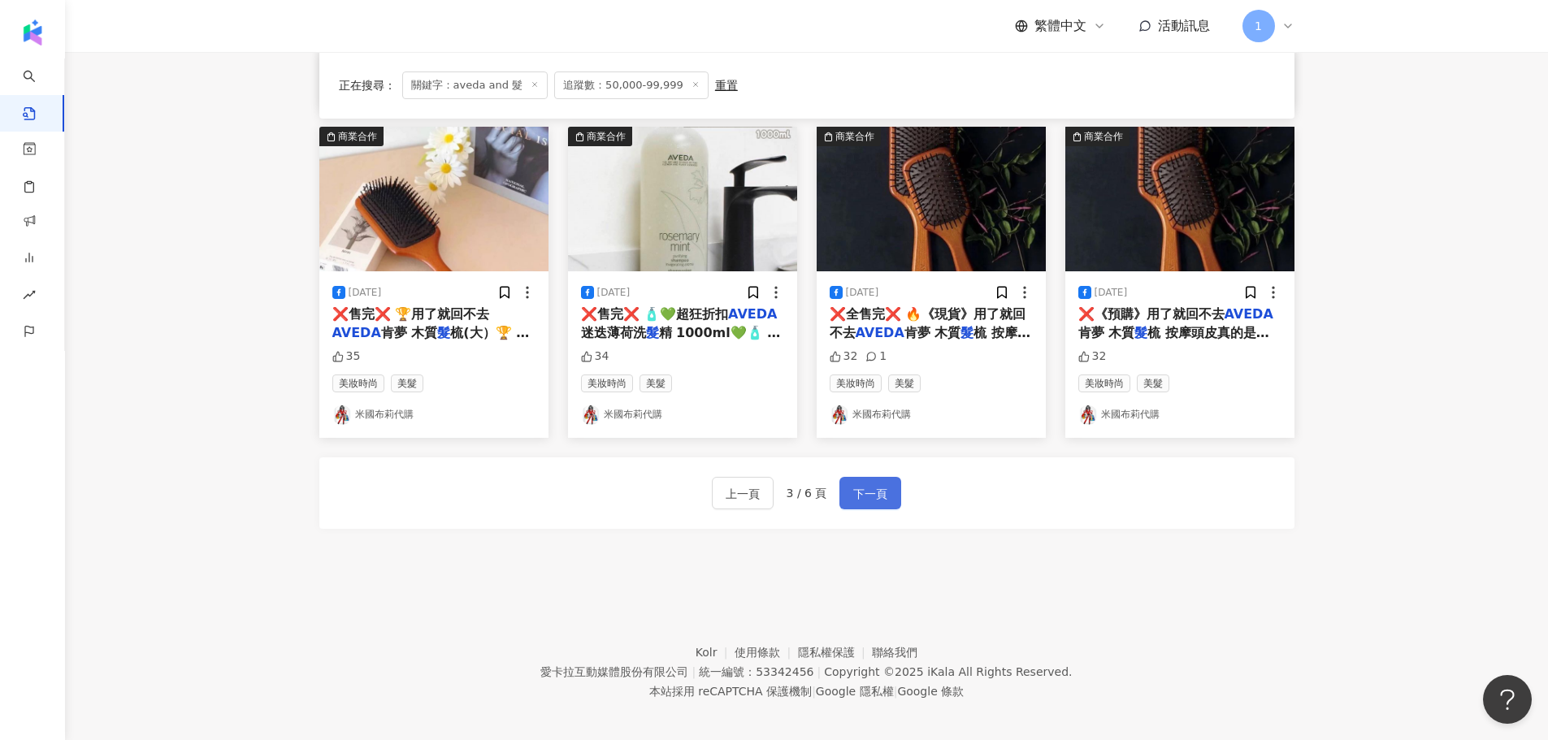
click at [859, 496] on span "下一頁" at bounding box center [870, 494] width 34 height 20
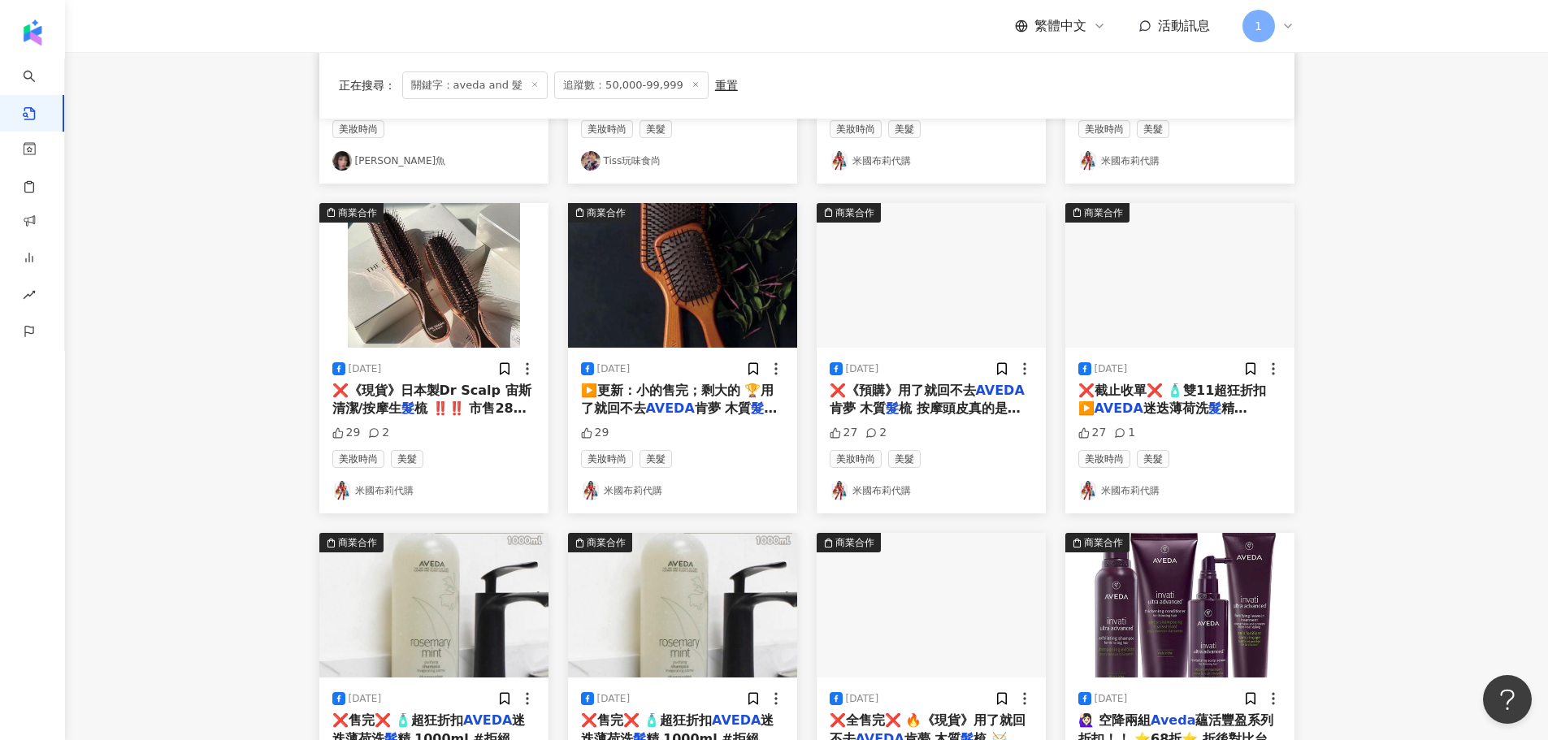
scroll to position [0, 0]
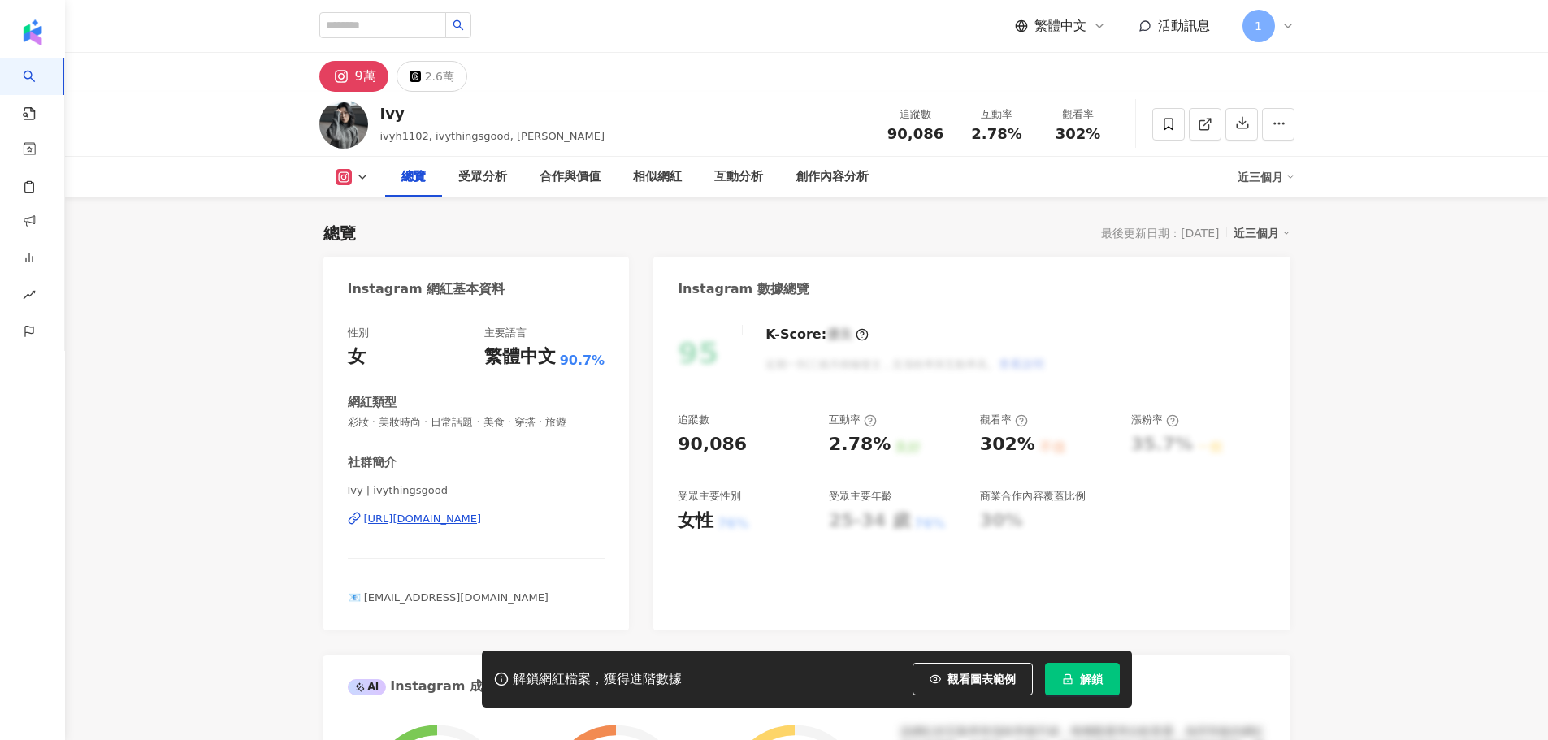
click at [482, 513] on div "https://www.instagram.com/ivythingsgood/" at bounding box center [423, 519] width 118 height 15
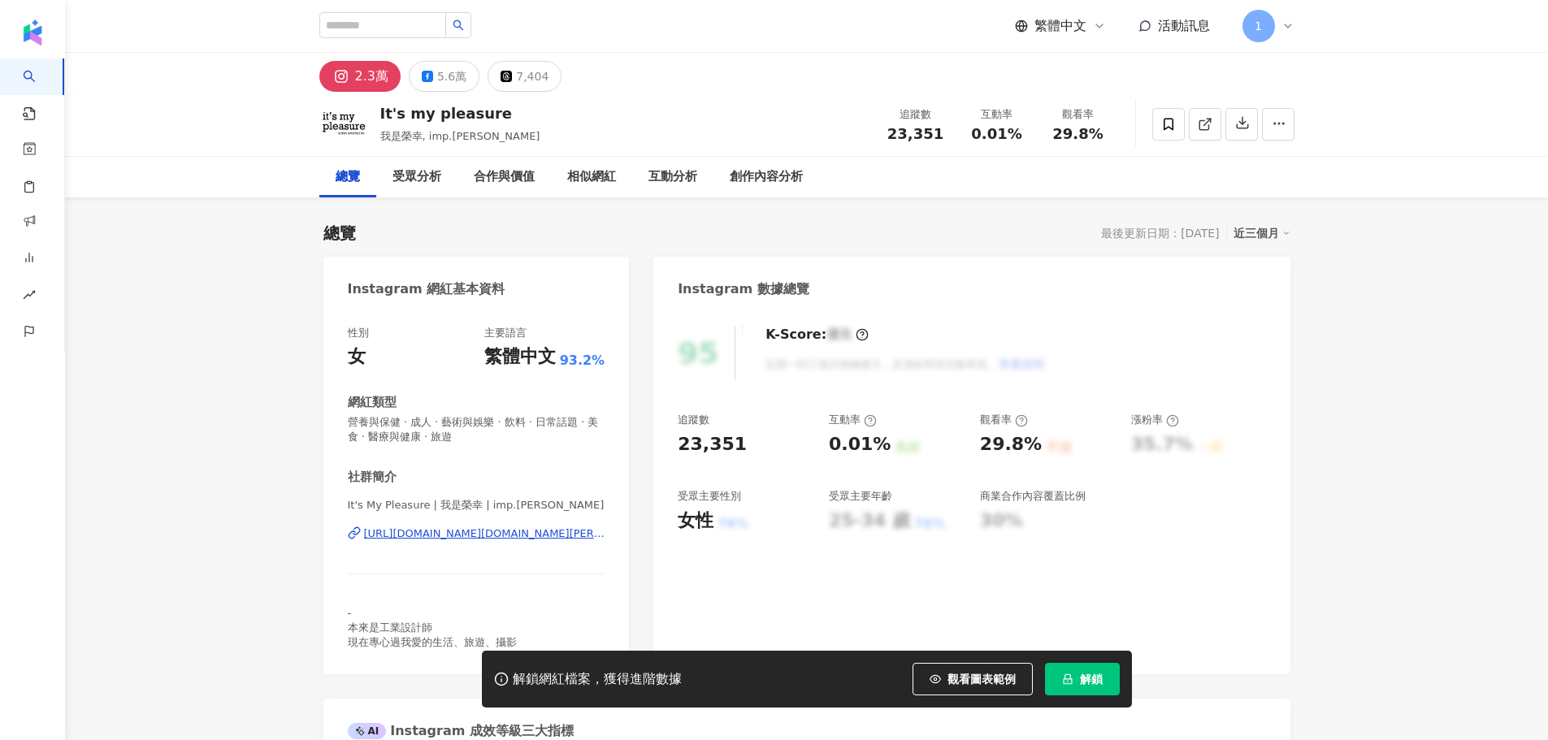
click at [496, 531] on div "https://www.instagram.com/imp.jamie/" at bounding box center [484, 534] width 241 height 15
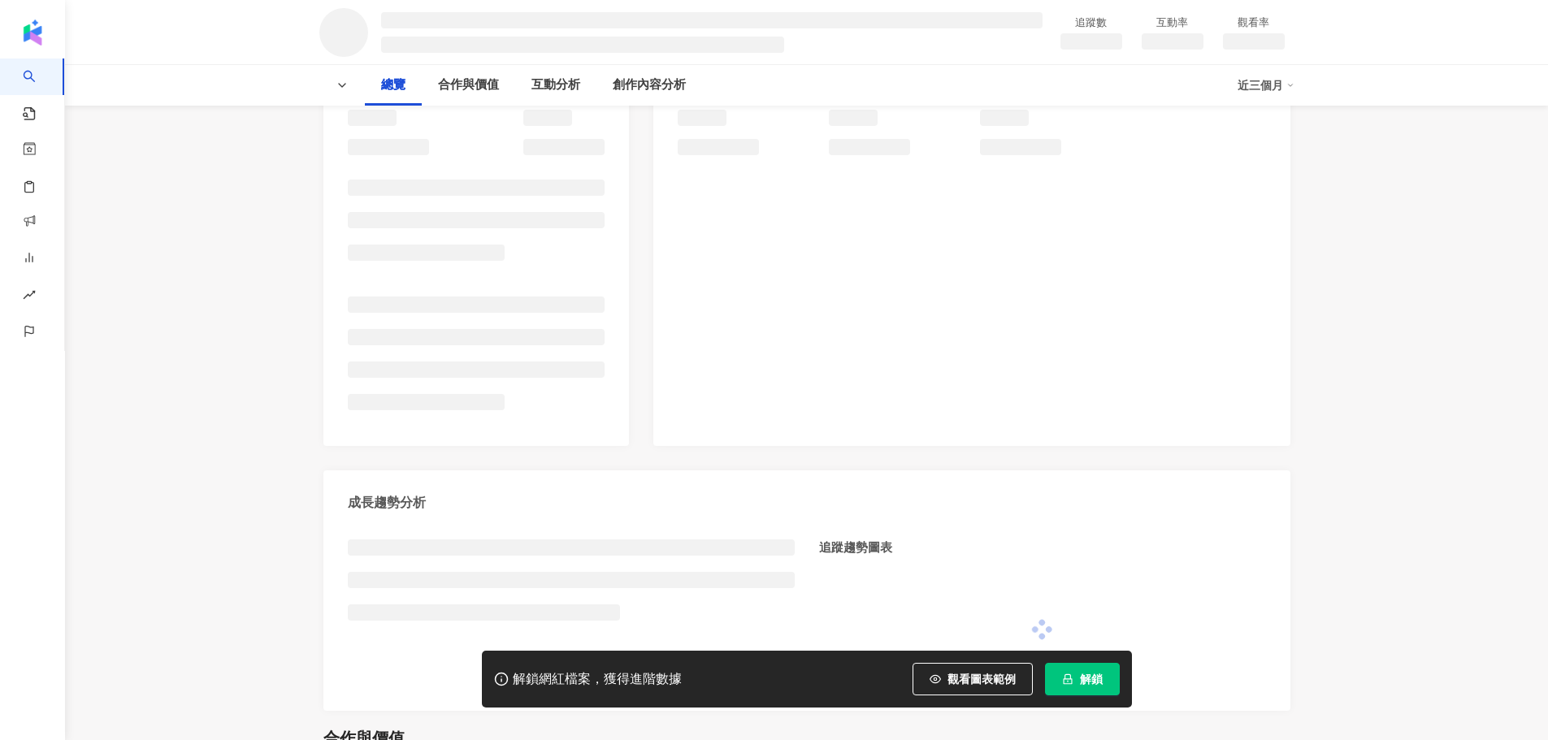
scroll to position [359, 0]
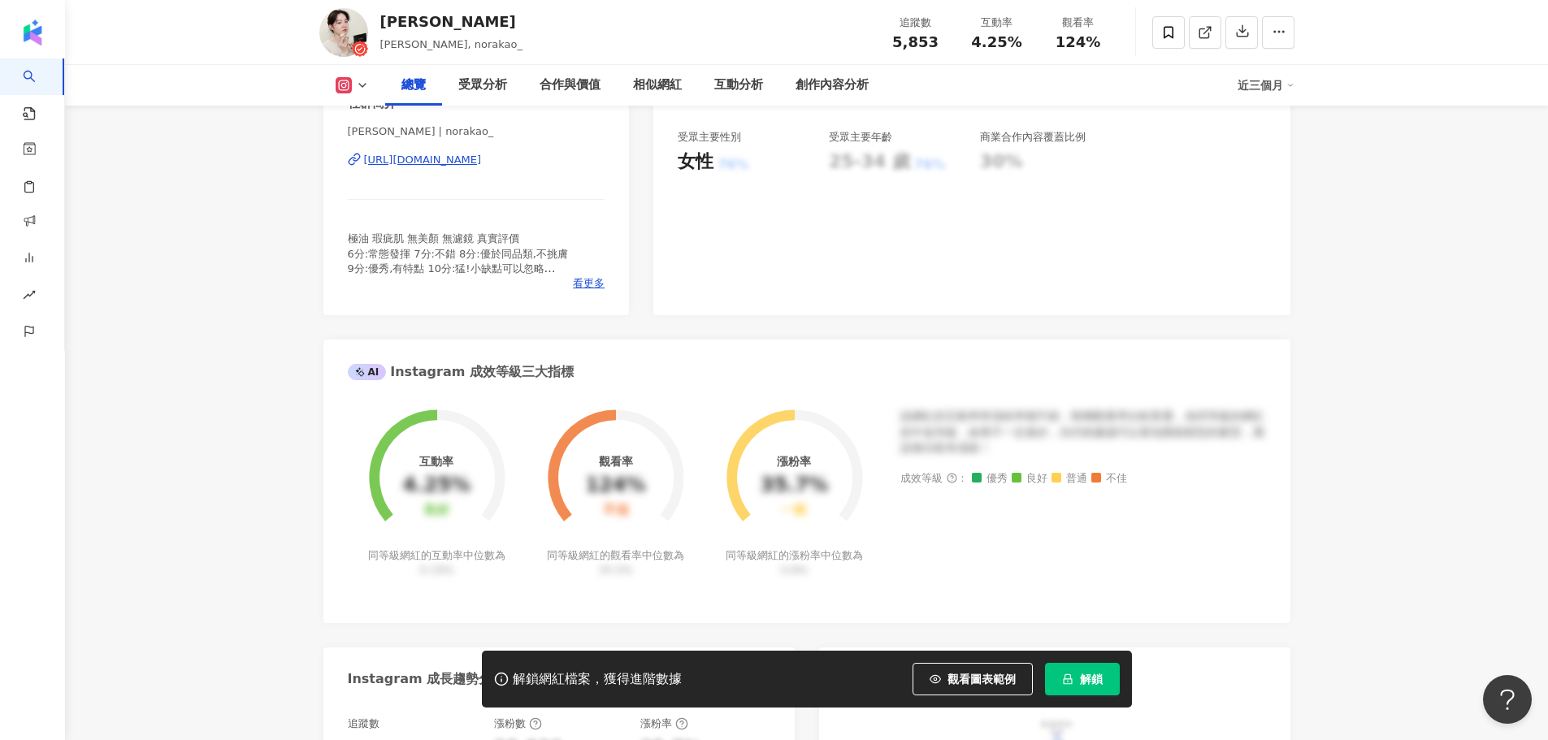
click at [467, 167] on div "[URL][DOMAIN_NAME]" at bounding box center [423, 160] width 118 height 15
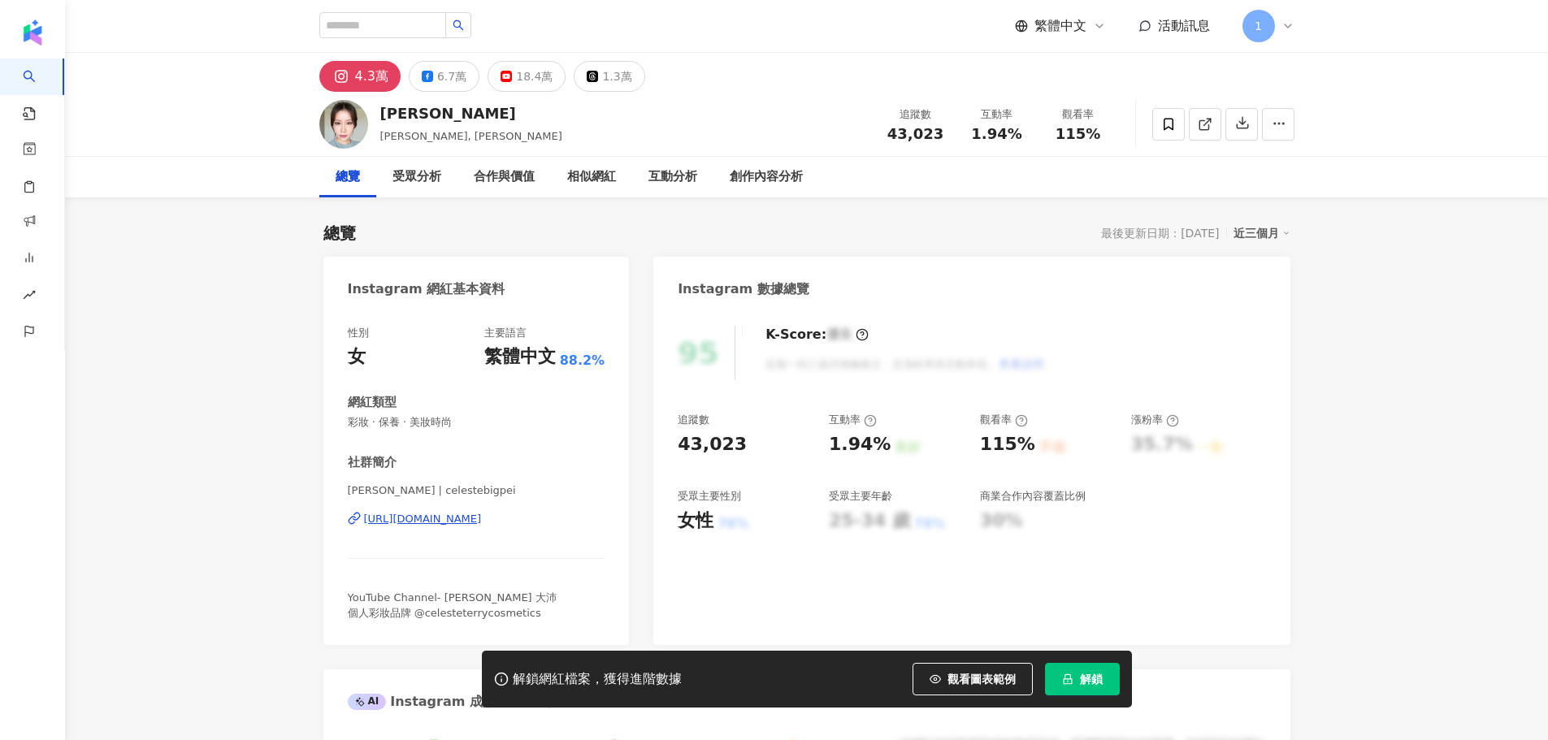
click at [475, 514] on div "[URL][DOMAIN_NAME]" at bounding box center [423, 519] width 118 height 15
